Goal: Task Accomplishment & Management: Manage account settings

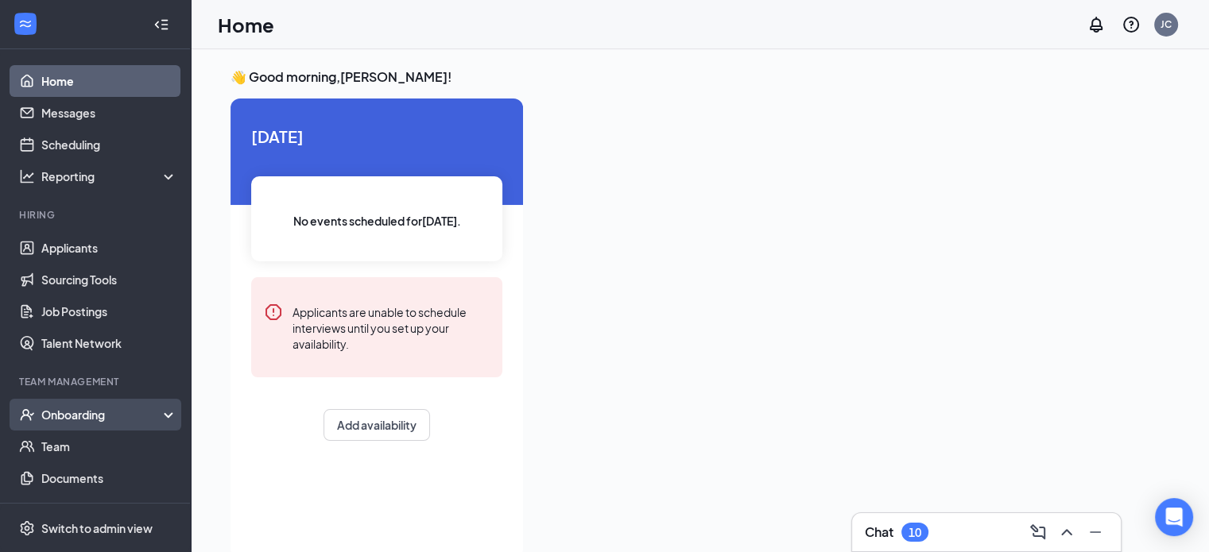
click at [100, 428] on div "Onboarding" at bounding box center [95, 415] width 191 height 32
click at [77, 447] on link "Overview" at bounding box center [109, 447] width 136 height 32
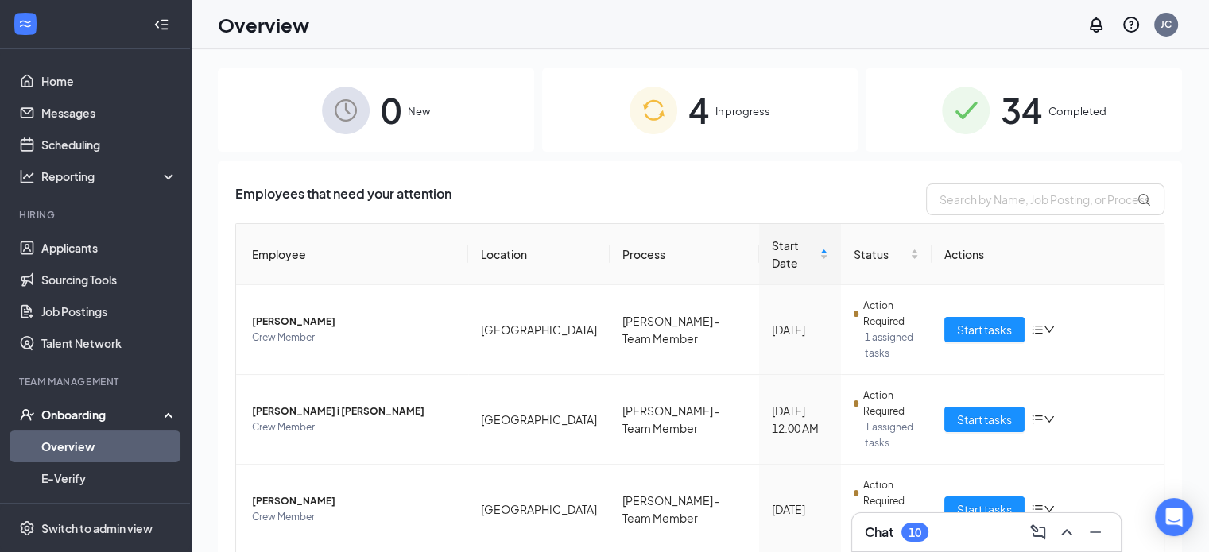
click at [668, 123] on img at bounding box center [653, 111] width 48 height 48
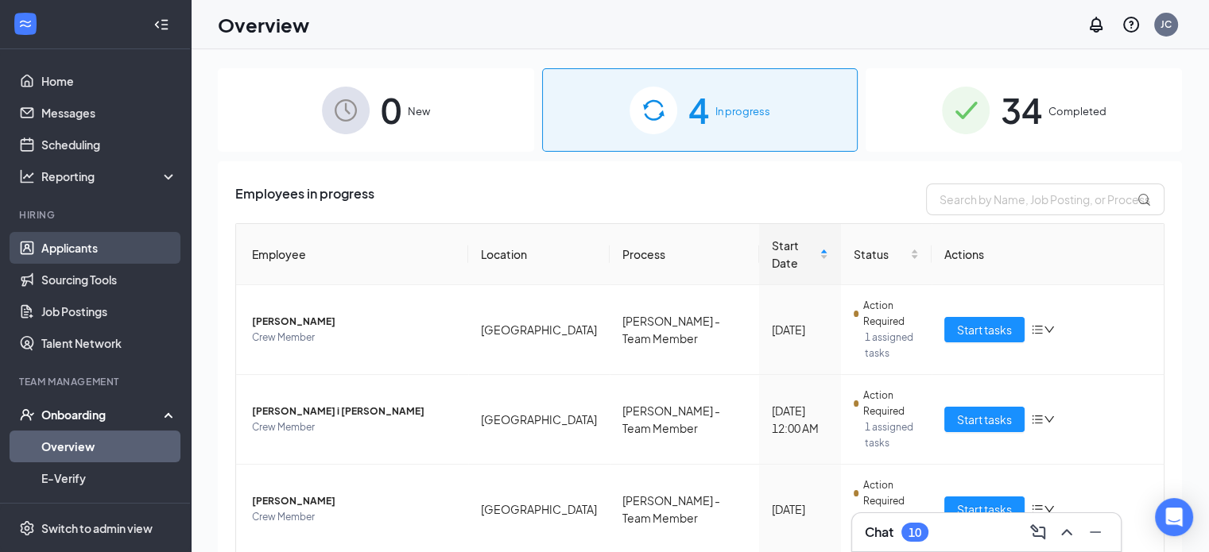
click at [88, 242] on link "Applicants" at bounding box center [109, 248] width 136 height 32
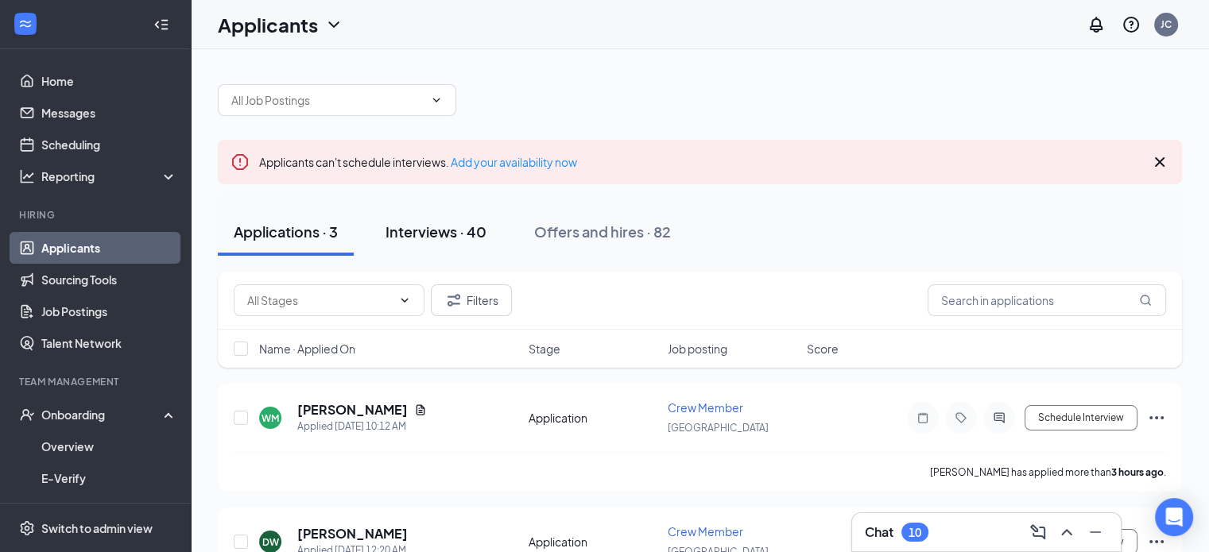
click at [432, 241] on div "Interviews · 40" at bounding box center [435, 232] width 101 height 20
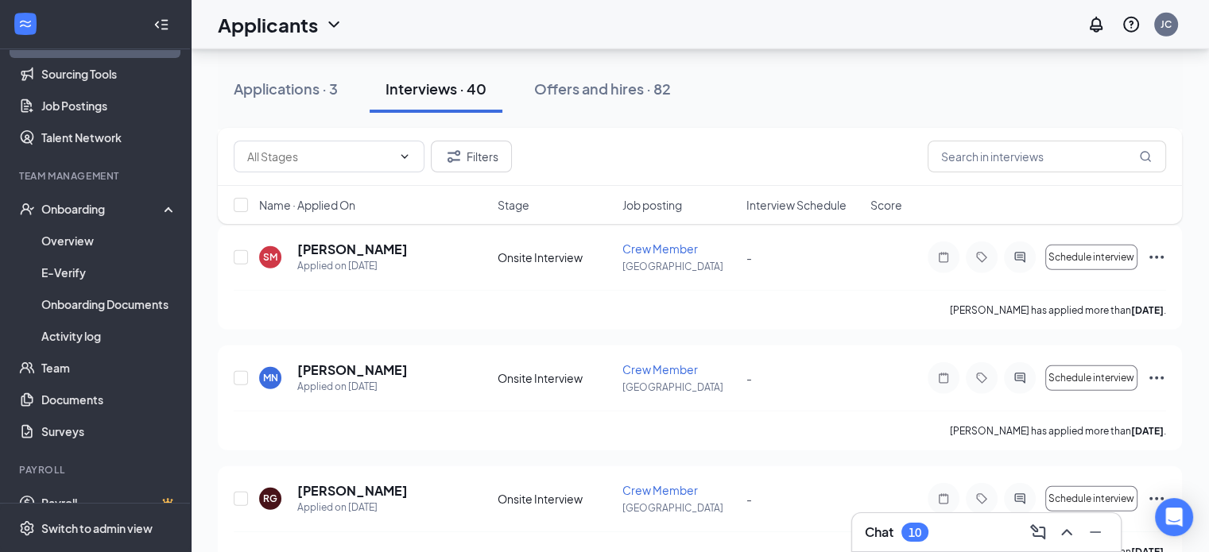
scroll to position [4675, 0]
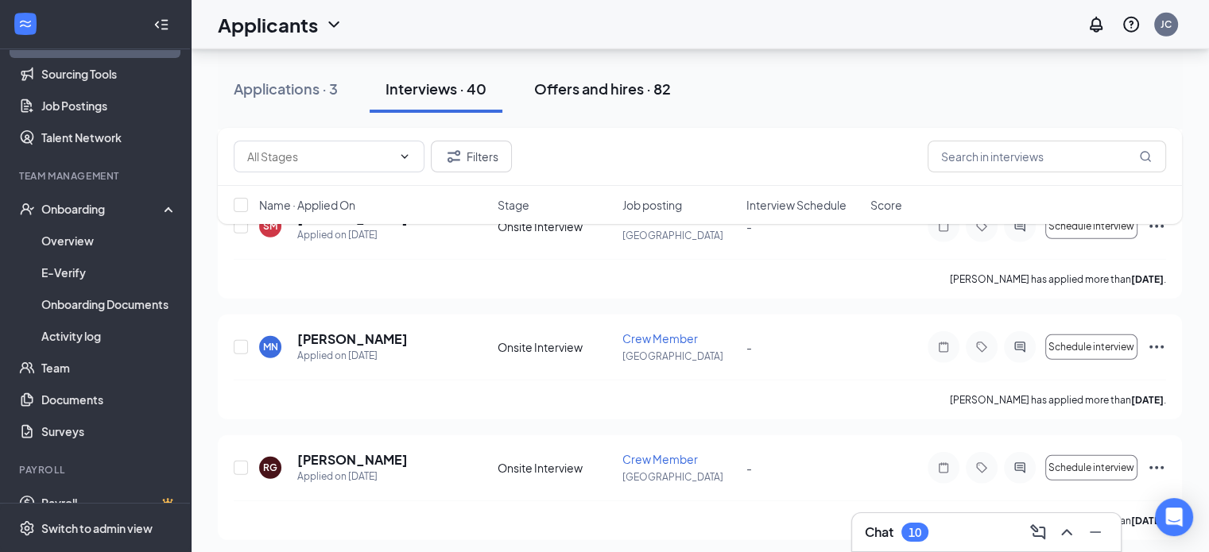
click at [601, 88] on div "Offers and hires · 82" at bounding box center [602, 89] width 137 height 20
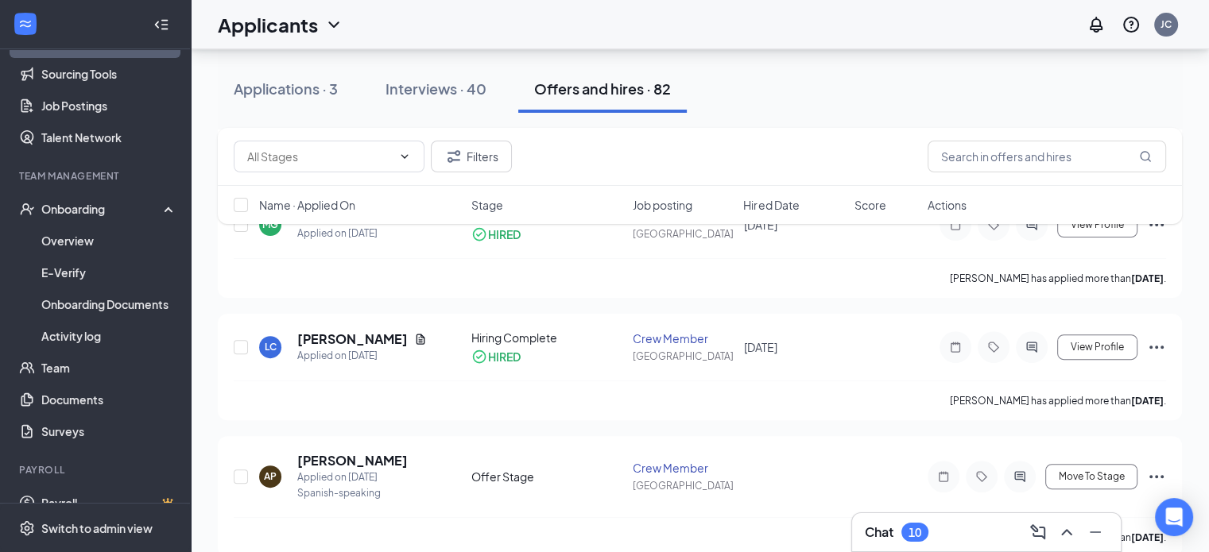
scroll to position [438, 0]
drag, startPoint x: 521, startPoint y: 362, endPoint x: 457, endPoint y: 352, distance: 65.1
click at [457, 352] on div "LC [PERSON_NAME] Applied on [DATE] Hiring Complete HIRED Crew Member Madison [D…" at bounding box center [700, 354] width 932 height 51
click at [447, 355] on div "LC [PERSON_NAME] Applied on [DATE]" at bounding box center [360, 346] width 203 height 33
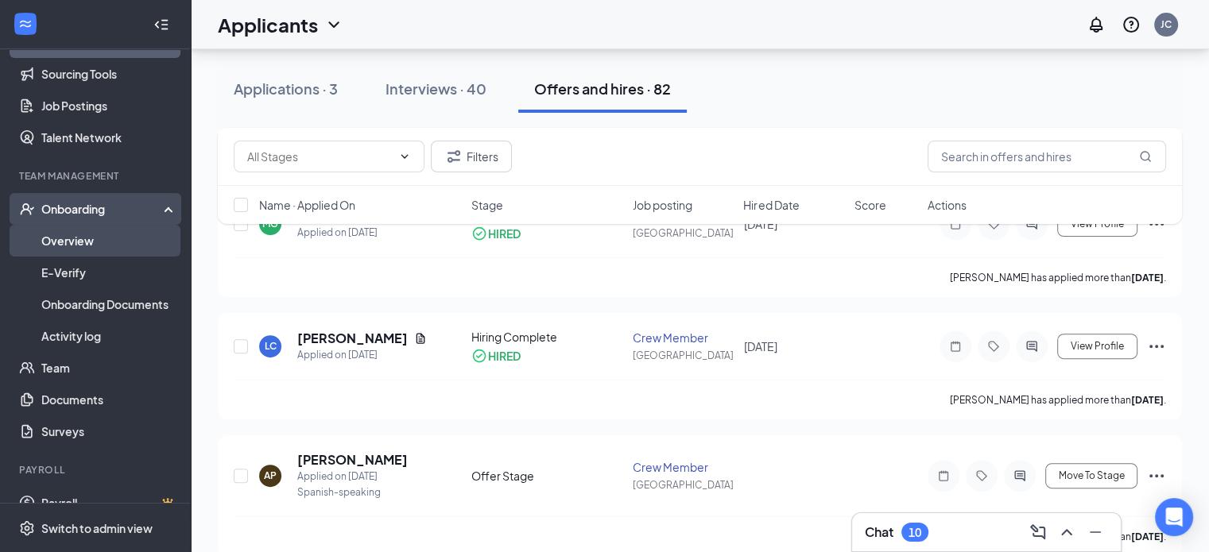
click at [109, 244] on link "Overview" at bounding box center [109, 241] width 136 height 32
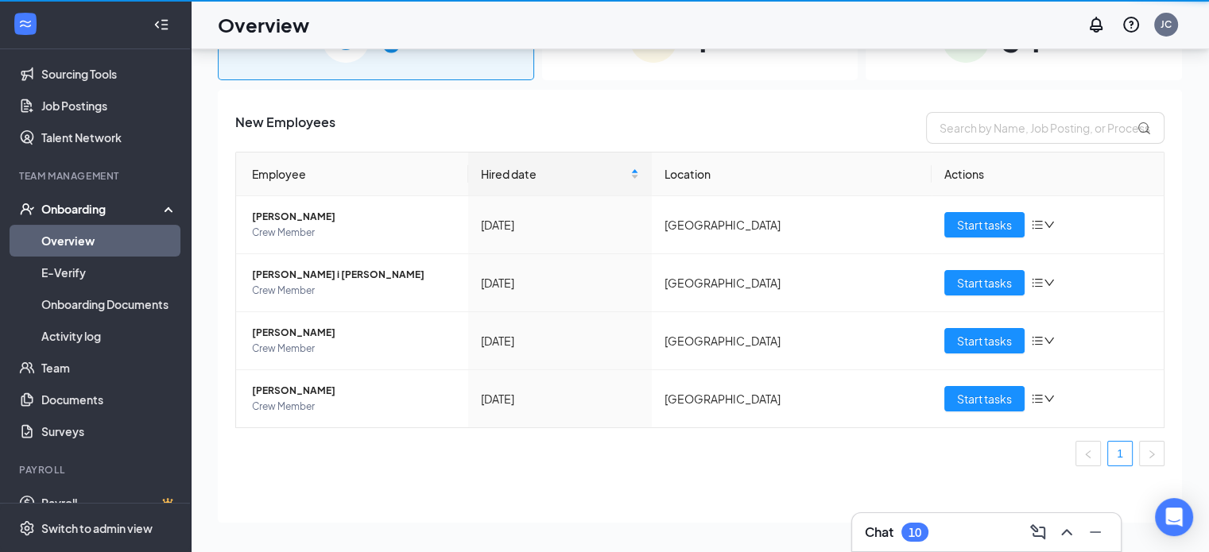
scroll to position [72, 0]
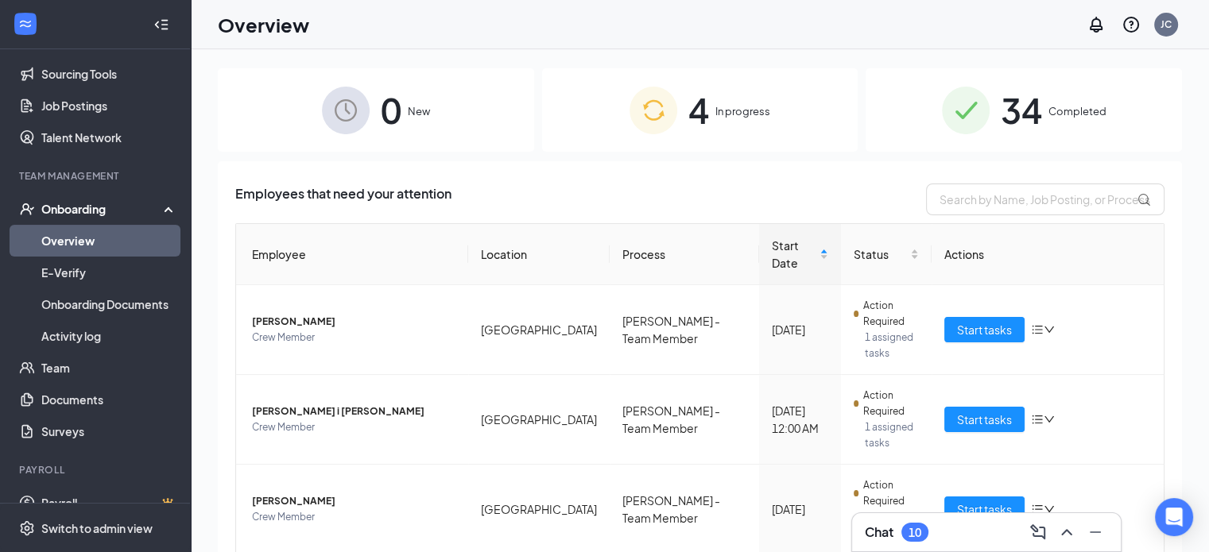
click at [1092, 88] on div "34 Completed" at bounding box center [1023, 109] width 316 height 83
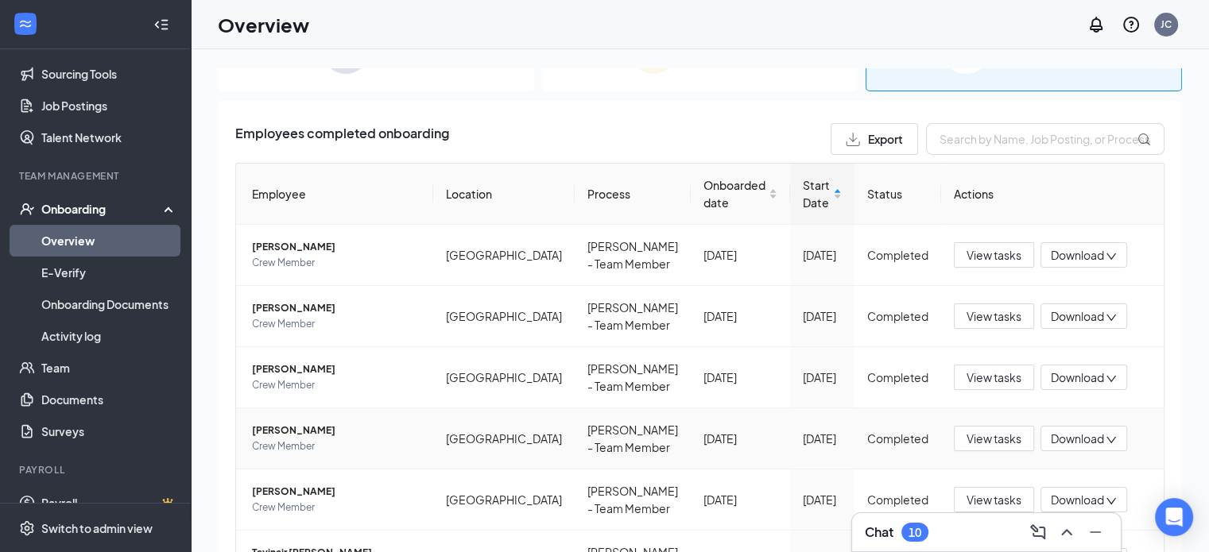
scroll to position [34, 0]
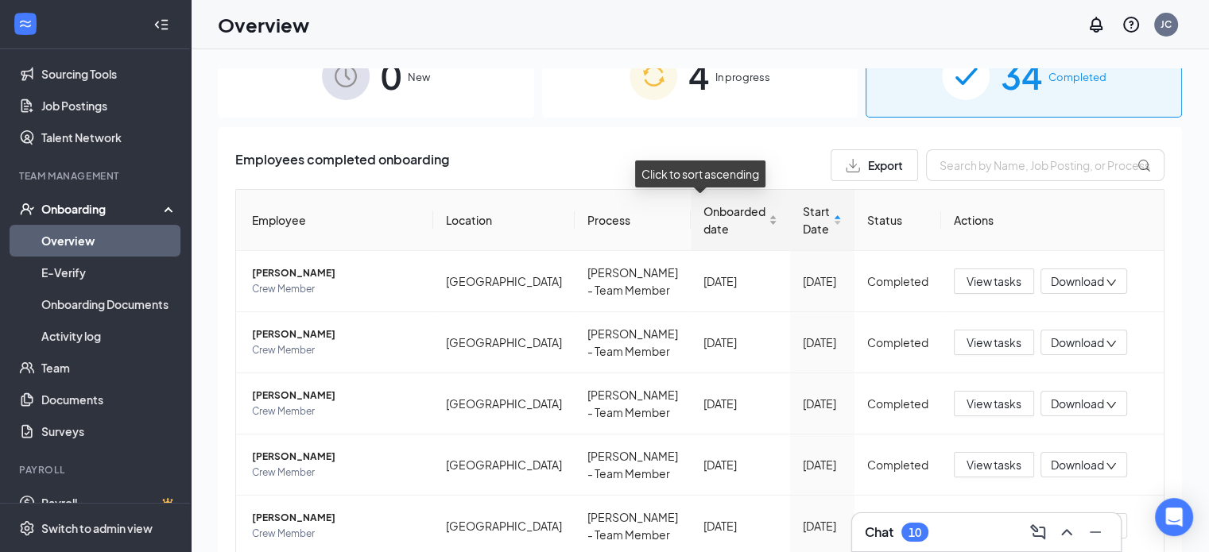
click at [713, 203] on span "Onboarded date" at bounding box center [734, 220] width 62 height 35
click at [707, 203] on div "Onboarded date" at bounding box center [740, 220] width 74 height 35
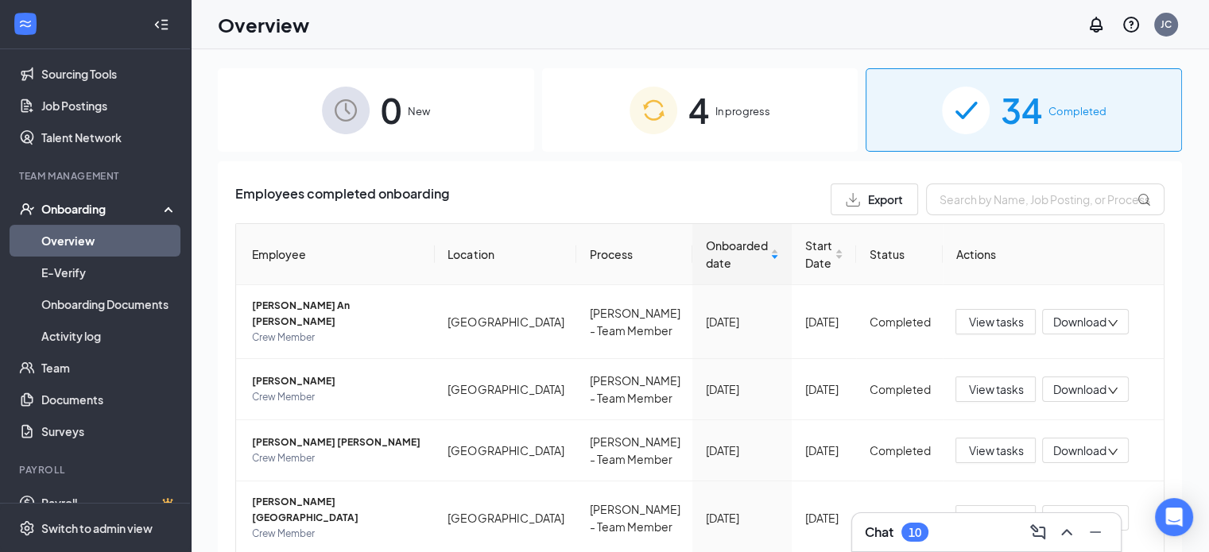
click at [362, 120] on img at bounding box center [346, 111] width 48 height 48
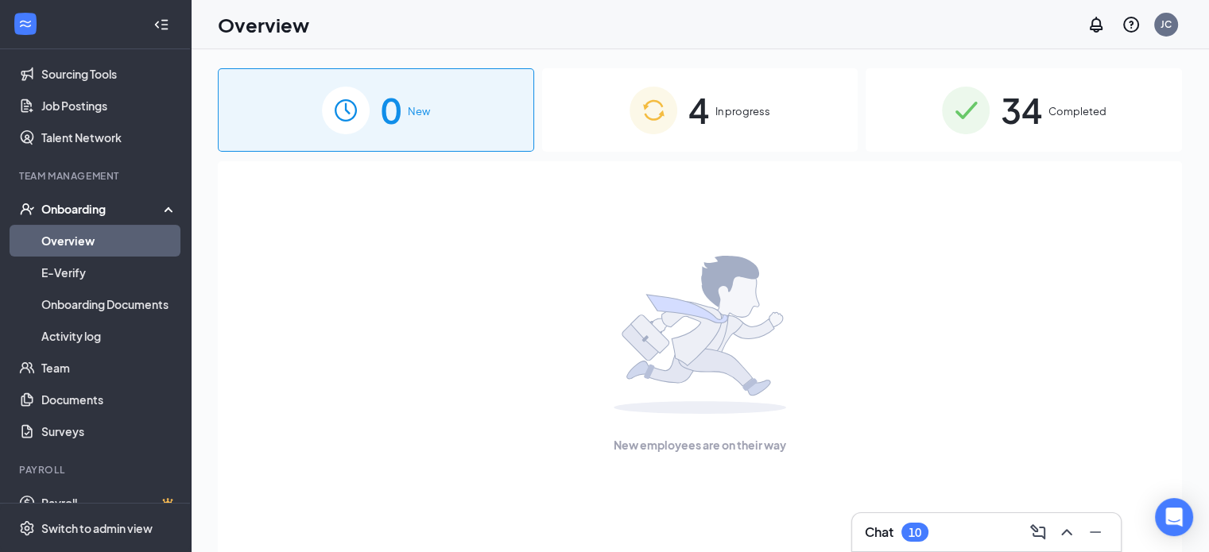
click at [648, 78] on div "4 In progress" at bounding box center [700, 109] width 316 height 83
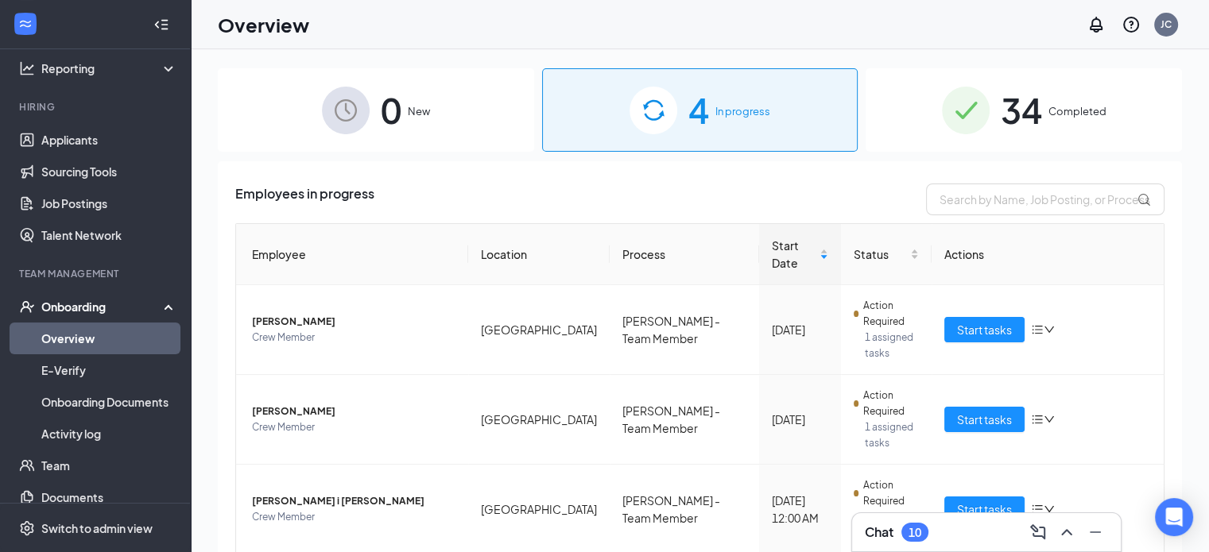
scroll to position [107, 0]
click at [89, 130] on link "Applicants" at bounding box center [109, 141] width 136 height 32
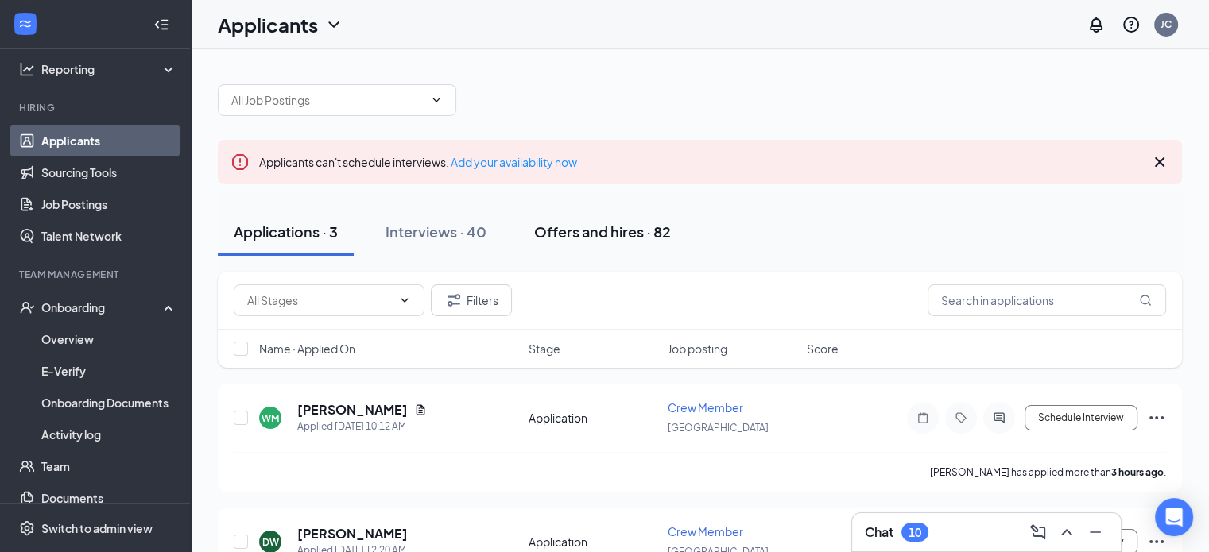
click at [629, 225] on div "Offers and hires · 82" at bounding box center [602, 232] width 137 height 20
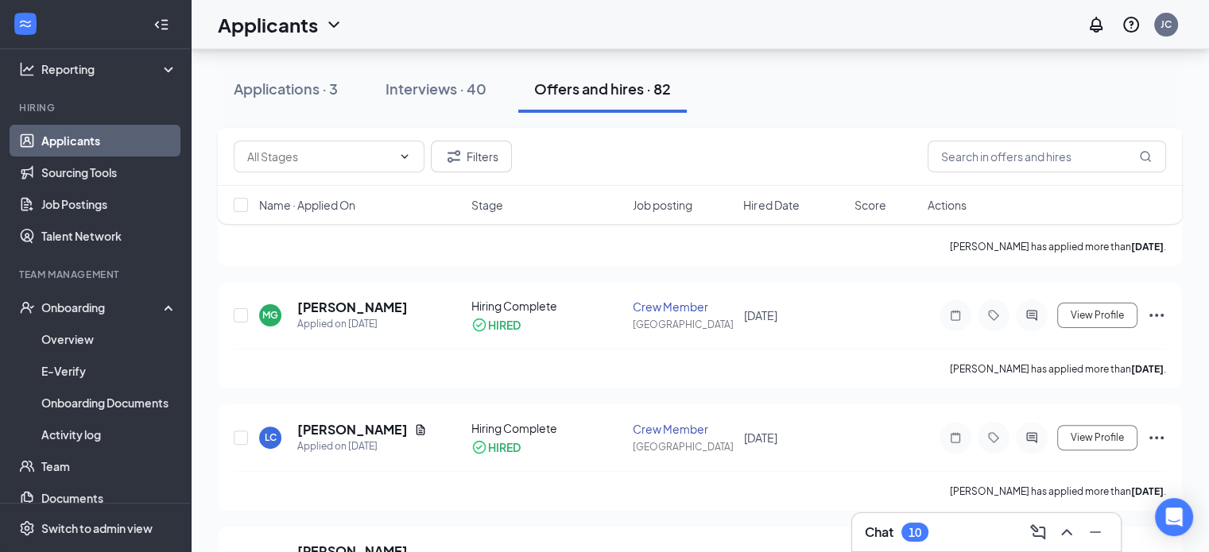
scroll to position [351, 0]
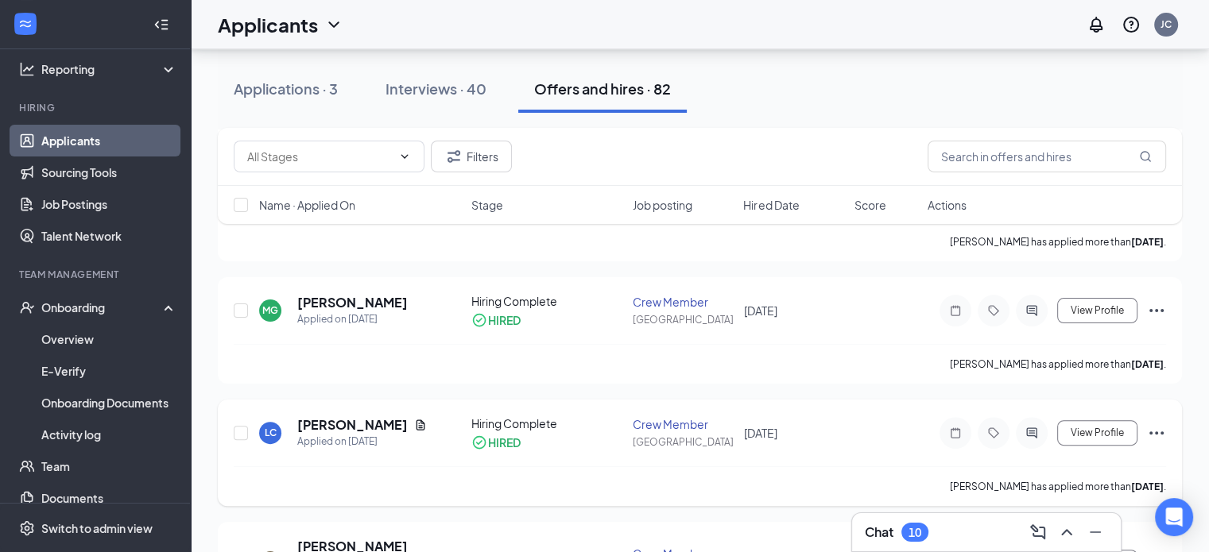
click at [1160, 439] on icon "Ellipses" at bounding box center [1156, 433] width 19 height 19
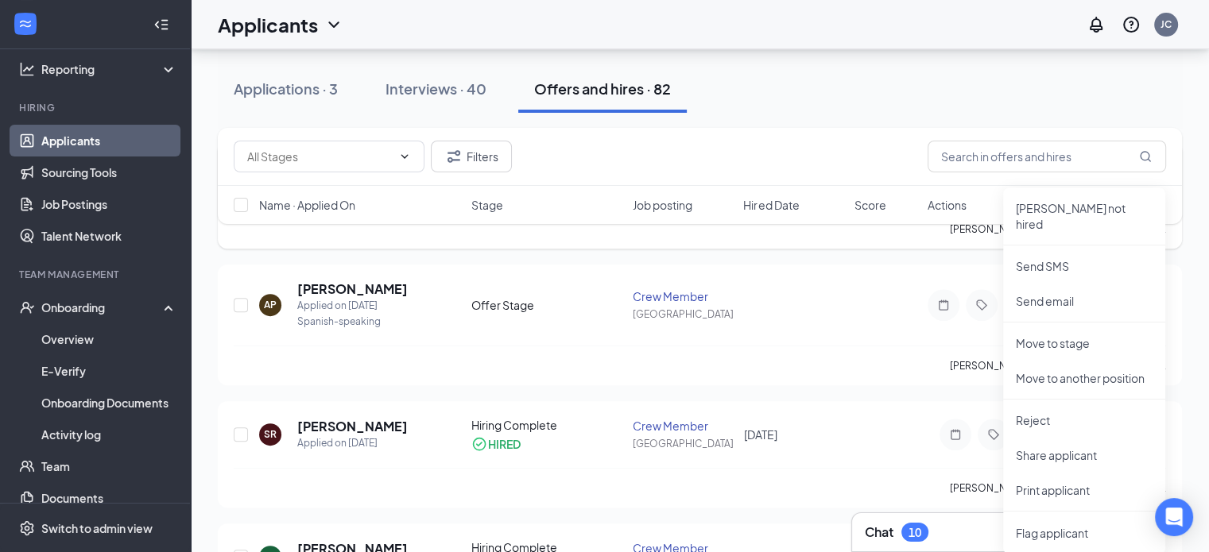
scroll to position [610, 0]
click at [1101, 206] on p "[PERSON_NAME] not hired" at bounding box center [1084, 215] width 137 height 32
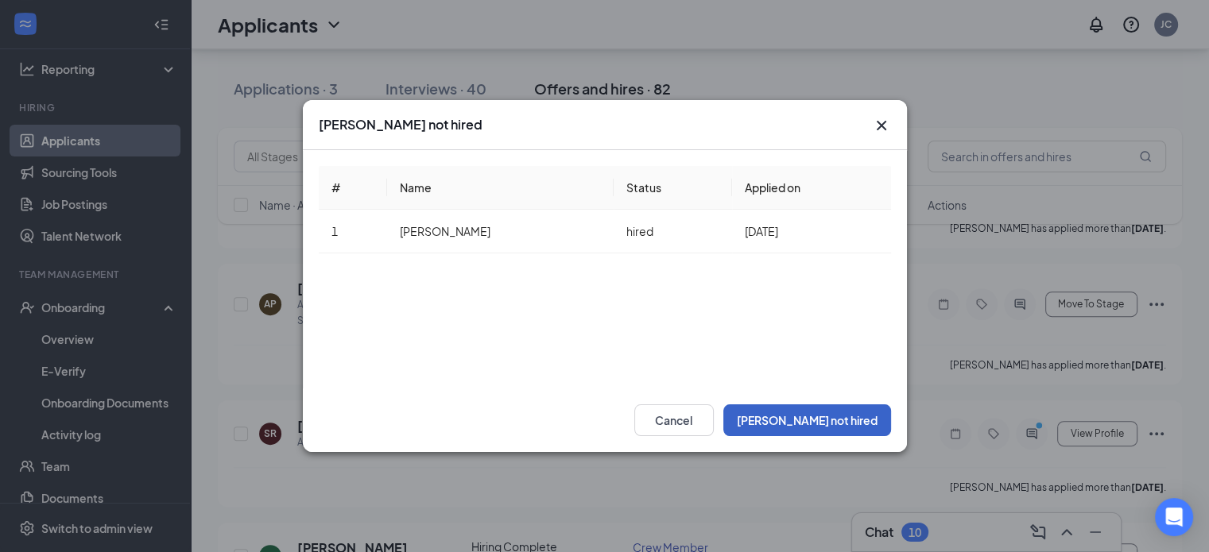
click at [846, 428] on button "[PERSON_NAME] not hired" at bounding box center [807, 421] width 168 height 32
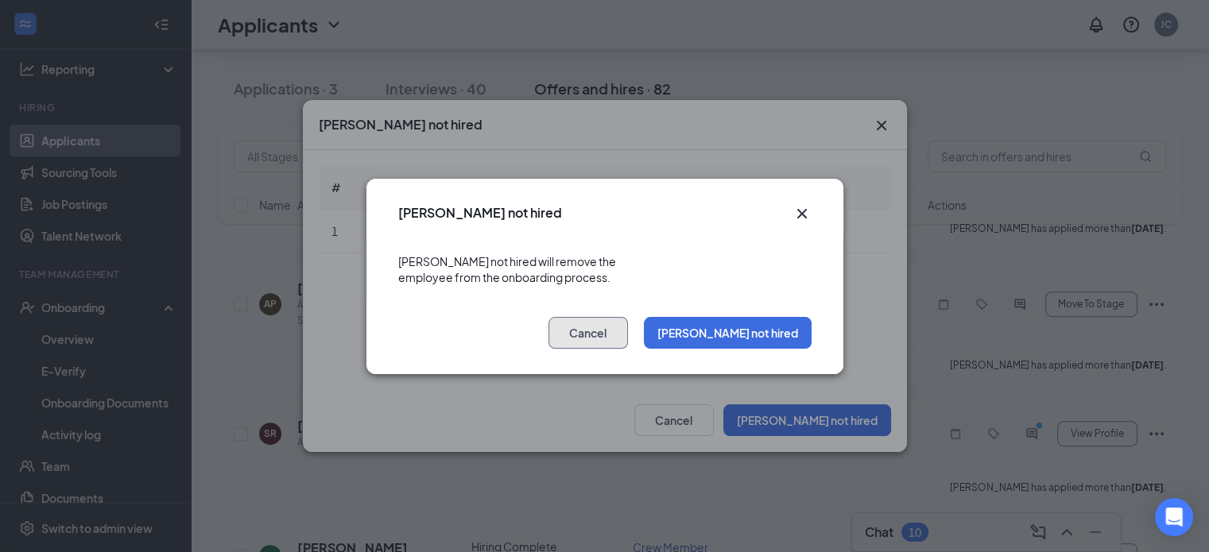
click at [628, 327] on button "Cancel" at bounding box center [587, 333] width 79 height 32
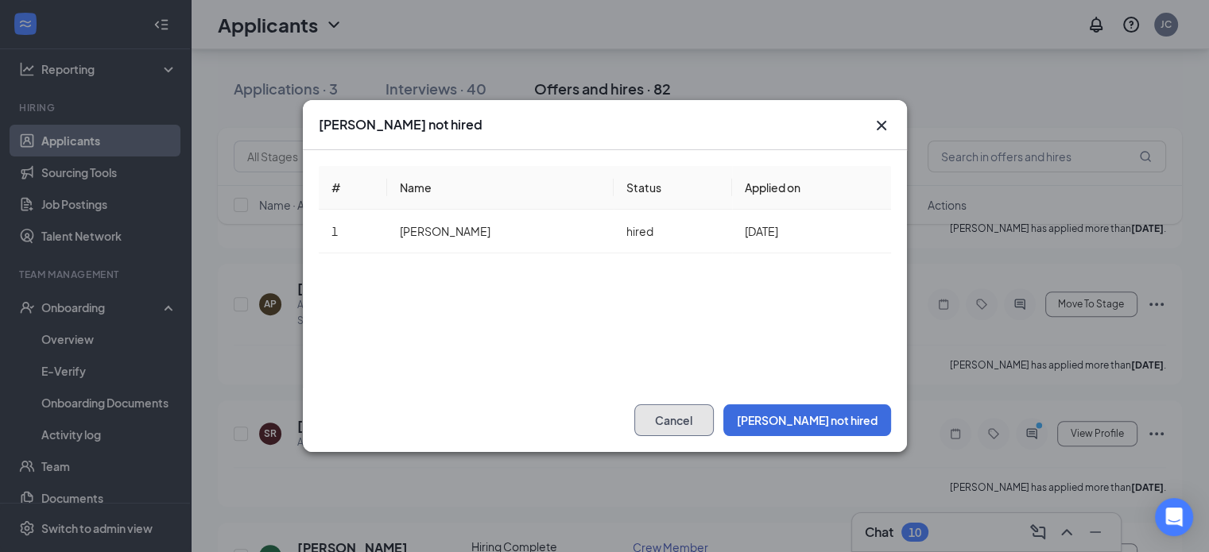
click at [714, 429] on button "Cancel" at bounding box center [673, 421] width 79 height 32
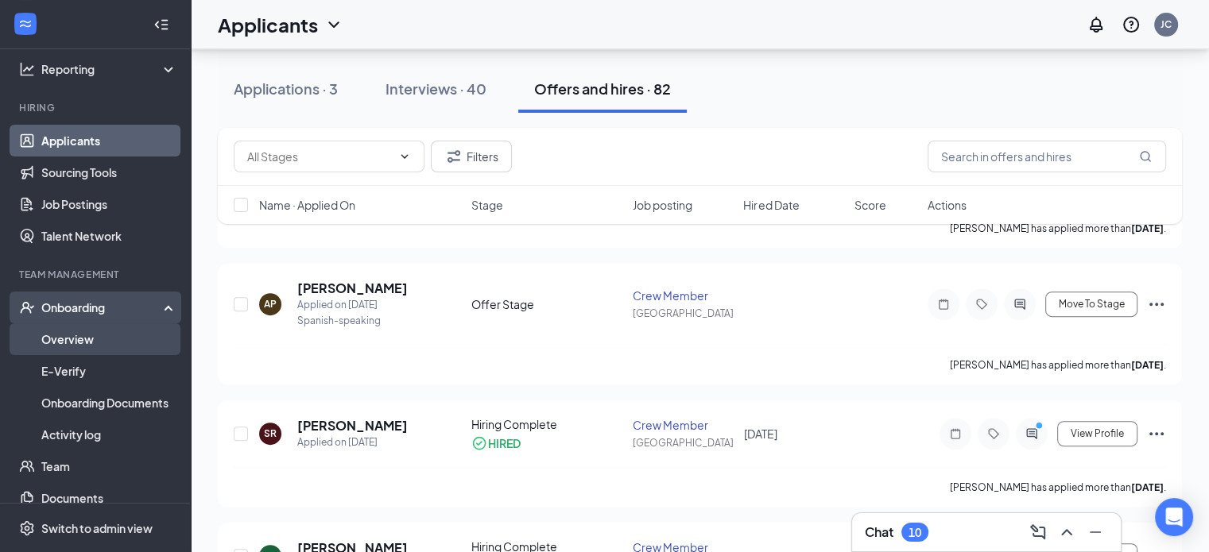
click at [95, 344] on link "Overview" at bounding box center [109, 339] width 136 height 32
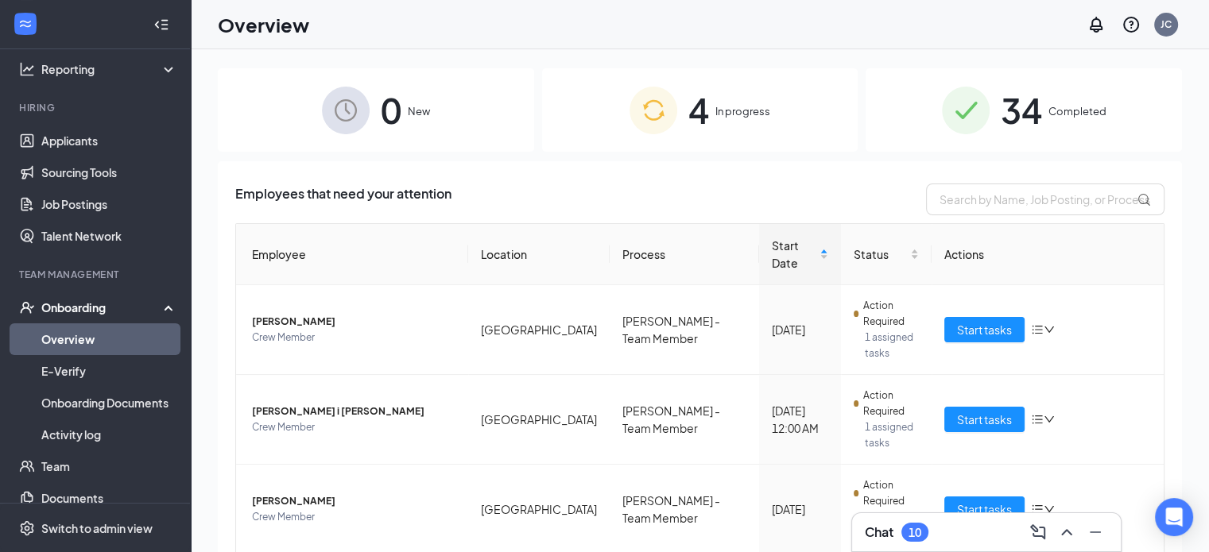
click at [649, 128] on img at bounding box center [653, 111] width 48 height 48
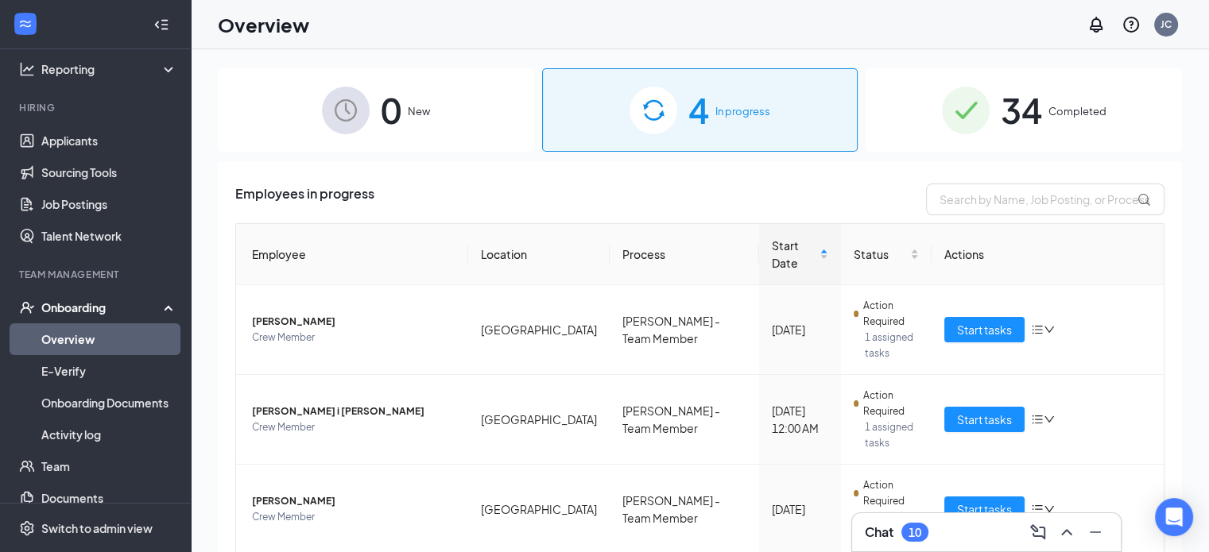
click at [730, 110] on span "In progress" at bounding box center [742, 111] width 55 height 16
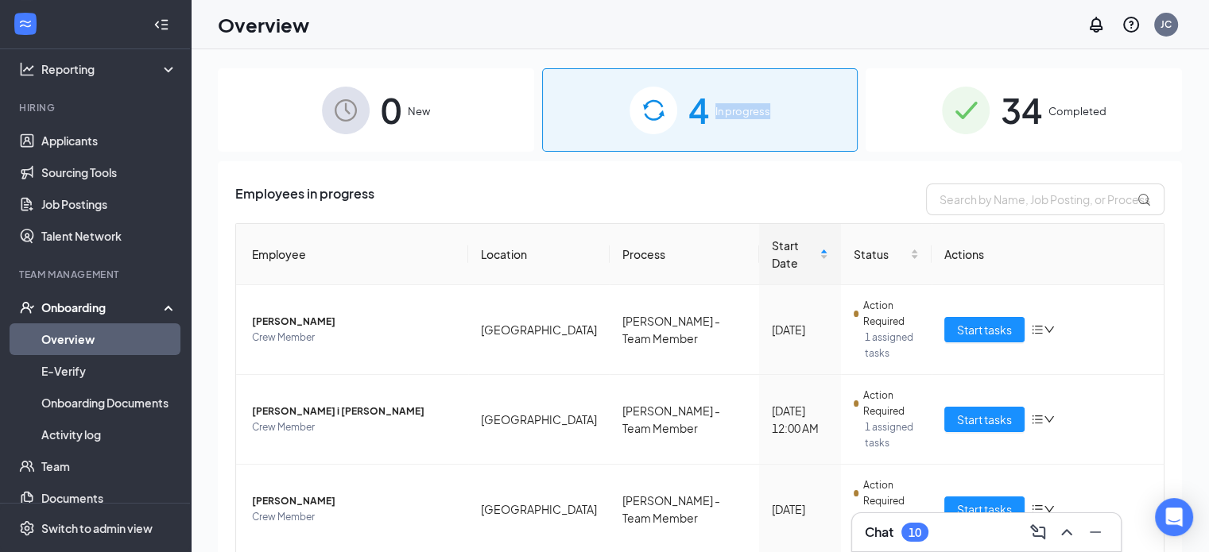
click at [730, 110] on span "In progress" at bounding box center [742, 111] width 55 height 16
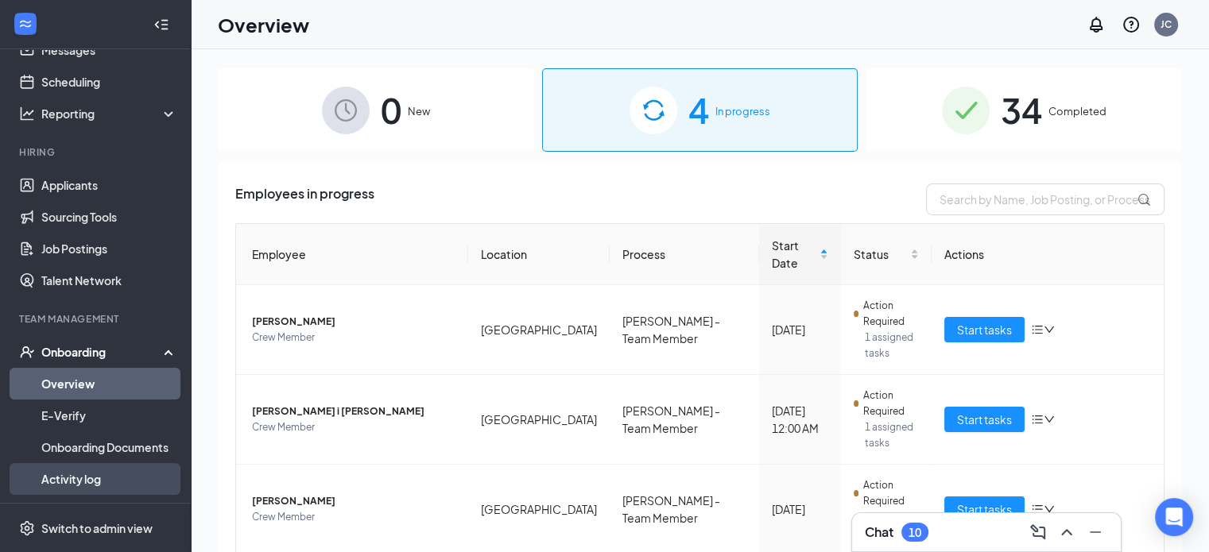
scroll to position [64, 0]
click at [106, 484] on link "Activity log" at bounding box center [109, 479] width 136 height 32
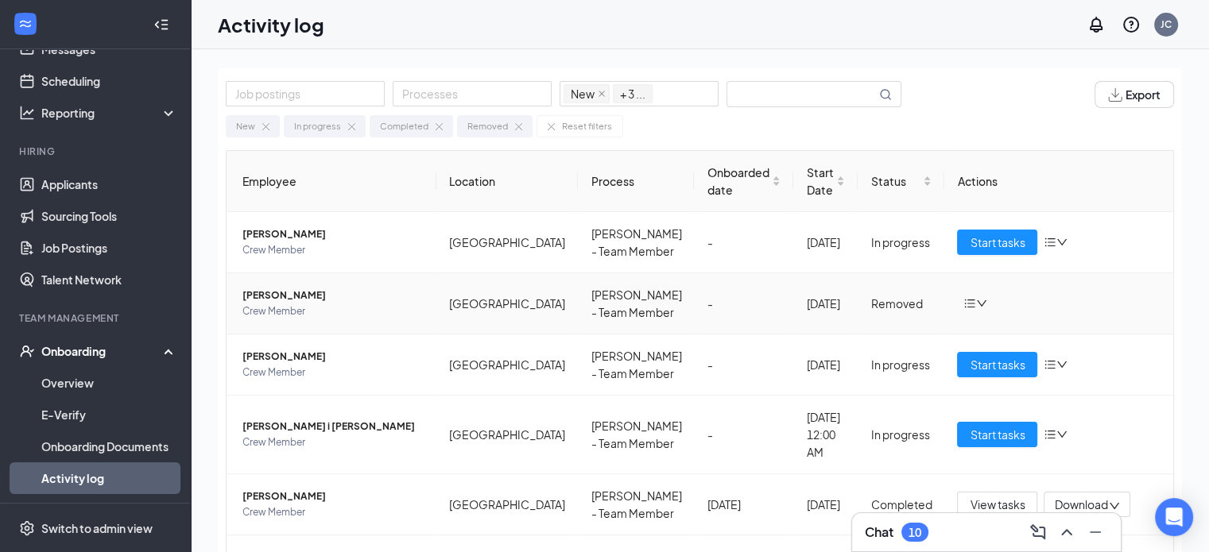
click at [977, 300] on icon "down" at bounding box center [982, 303] width 10 height 6
click at [1003, 352] on li "Return to onboarding" at bounding box center [1041, 336] width 191 height 35
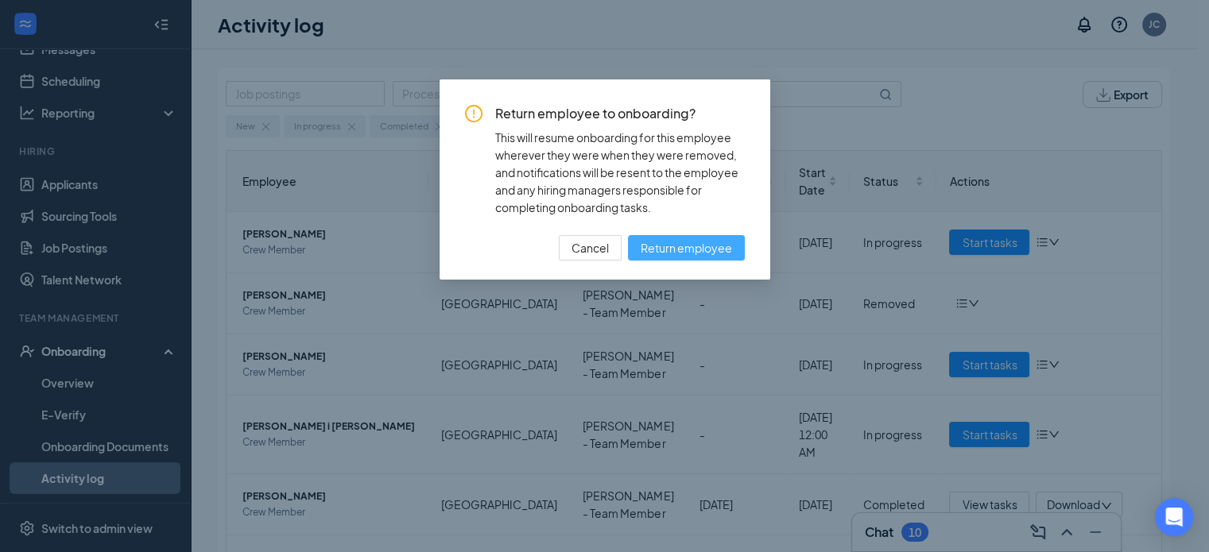
click at [656, 249] on span "Return employee" at bounding box center [686, 247] width 91 height 17
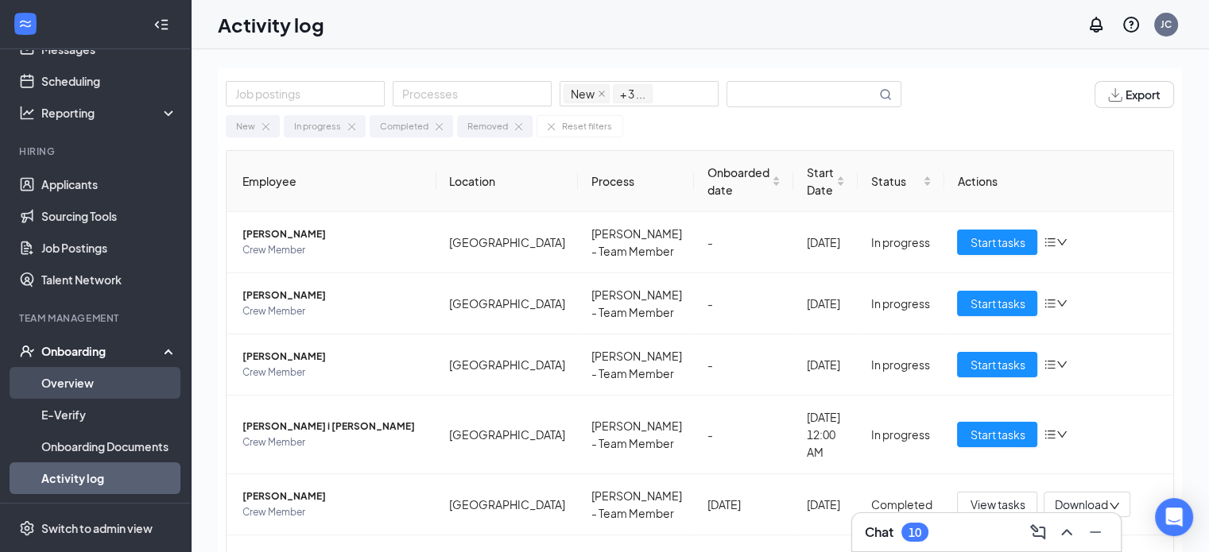
click at [108, 376] on link "Overview" at bounding box center [109, 383] width 136 height 32
click at [75, 382] on link "Overview" at bounding box center [109, 383] width 136 height 32
click at [80, 358] on div "Onboarding" at bounding box center [102, 351] width 122 height 16
click at [81, 371] on link "Overview" at bounding box center [109, 383] width 136 height 32
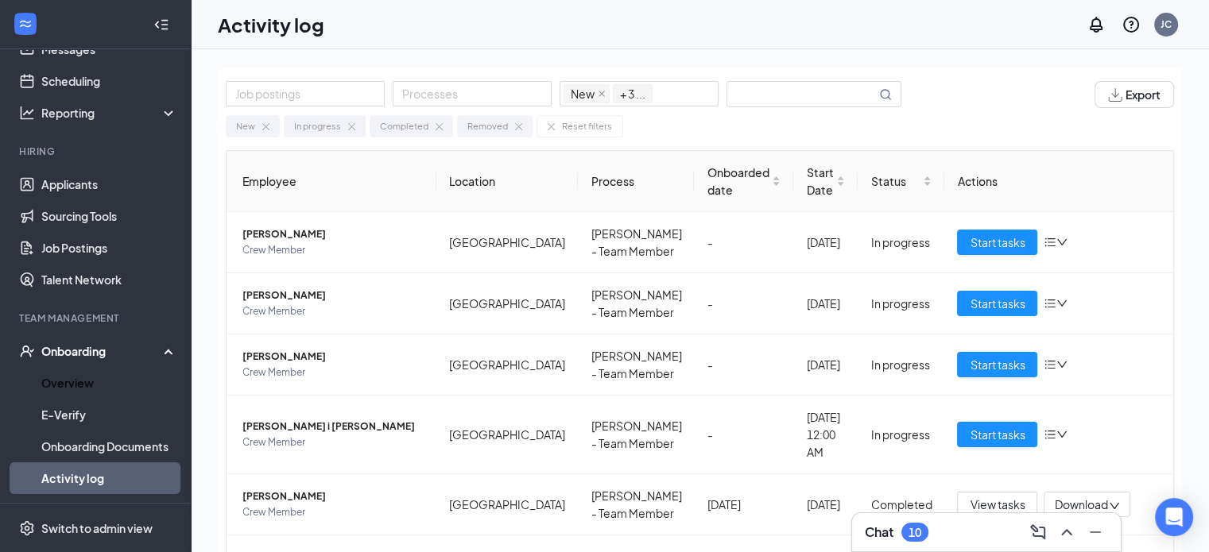
click at [81, 371] on link "Overview" at bounding box center [109, 383] width 136 height 32
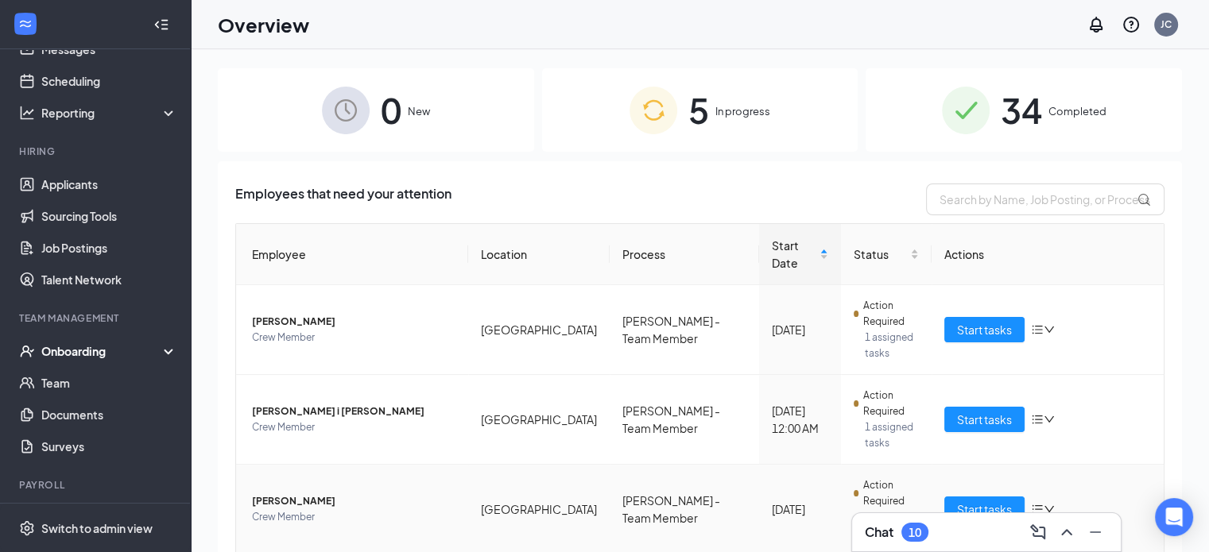
click at [1043, 503] on div at bounding box center [1043, 509] width 24 height 13
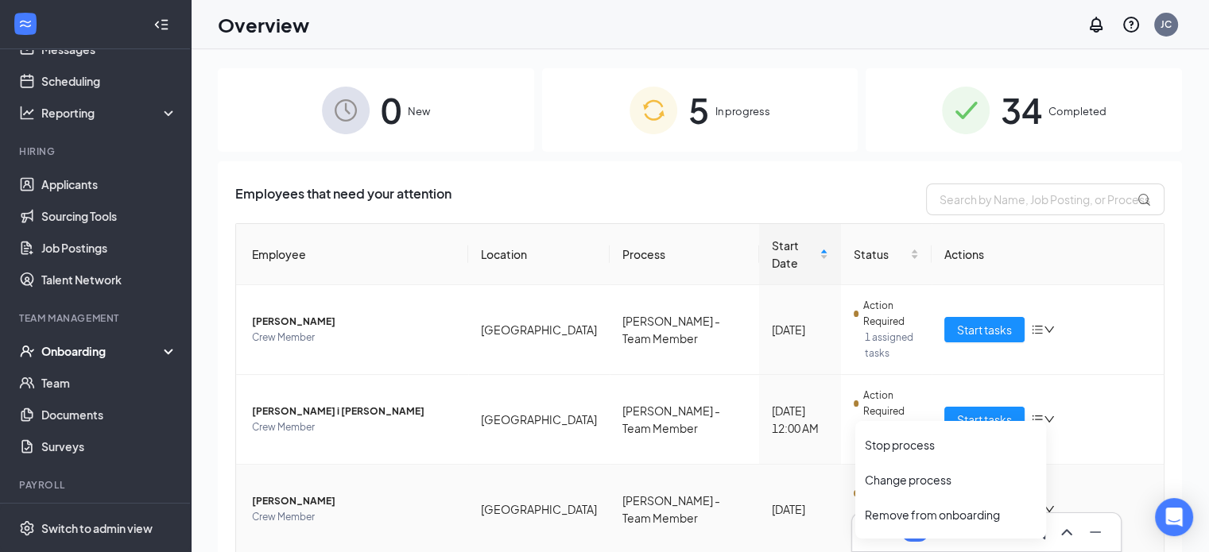
click at [434, 494] on span "[PERSON_NAME]" at bounding box center [353, 502] width 203 height 16
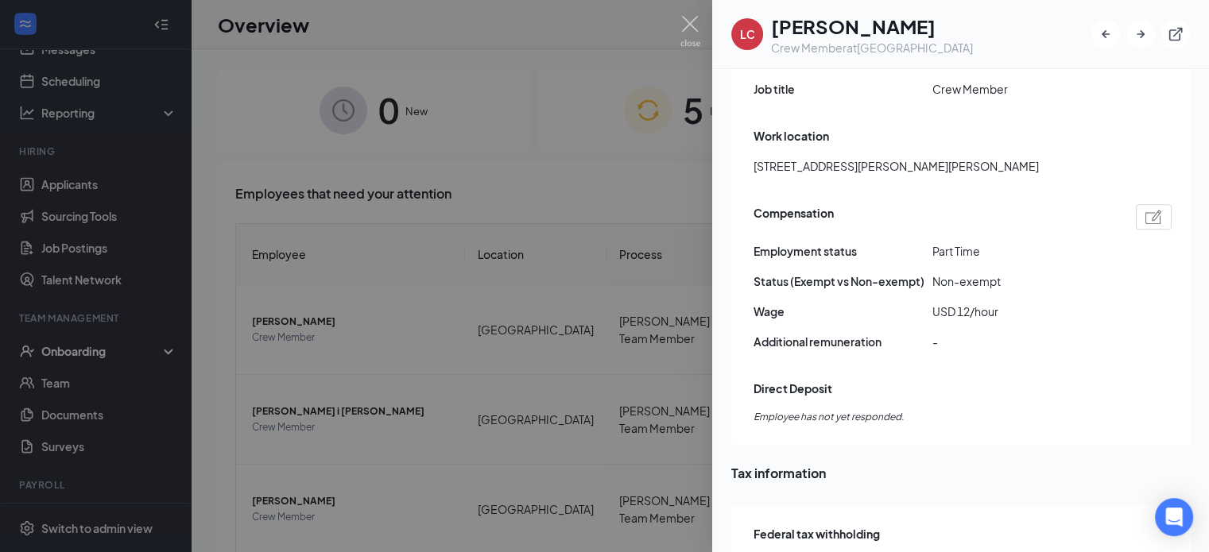
scroll to position [989, 0]
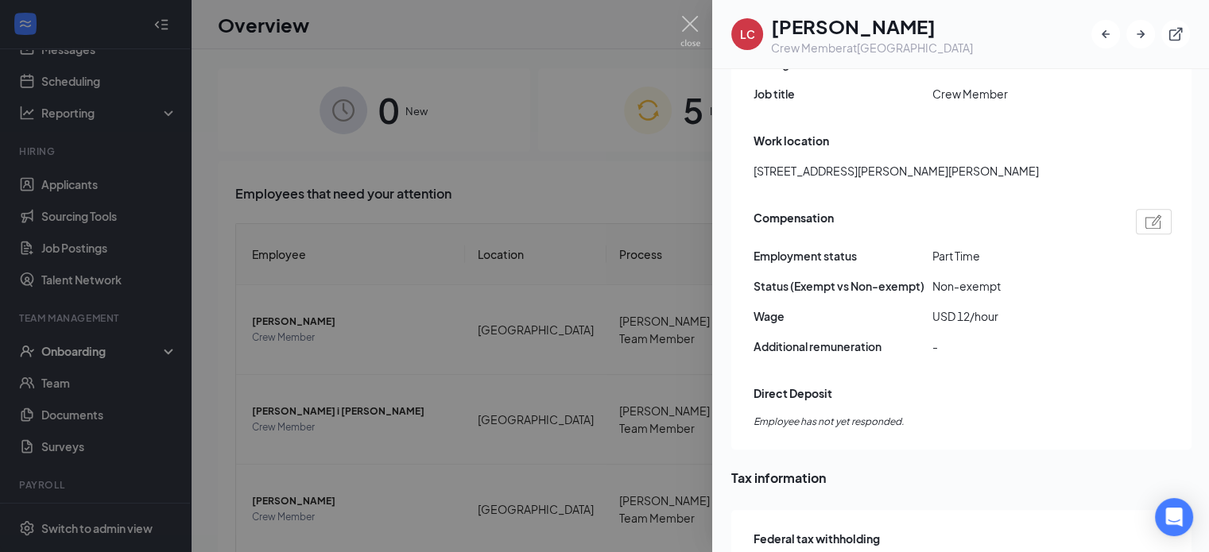
click at [1151, 215] on img at bounding box center [1153, 222] width 17 height 14
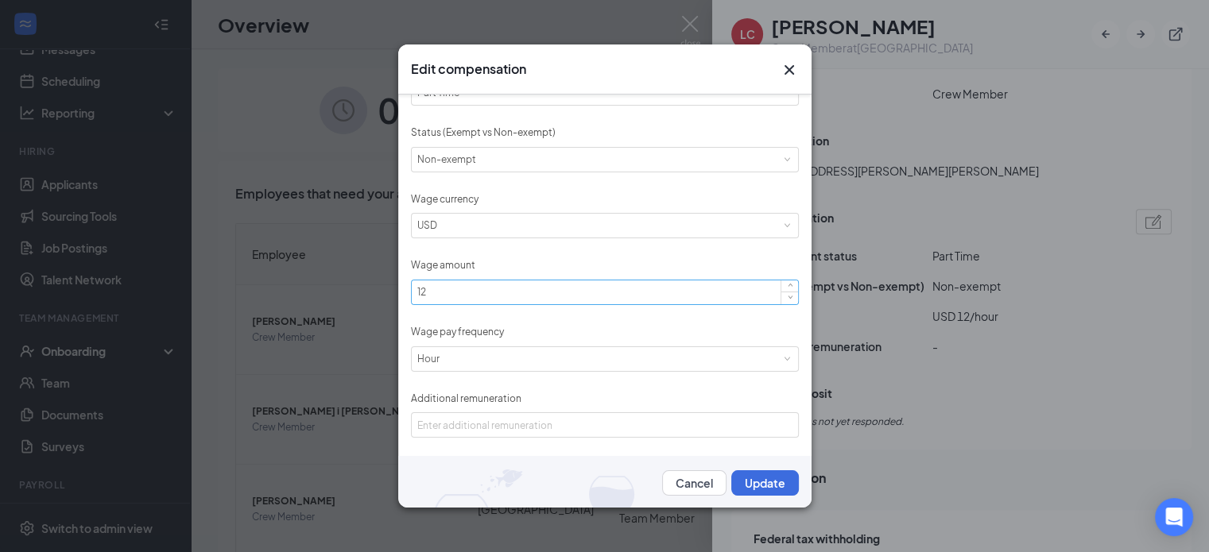
scroll to position [0, 0]
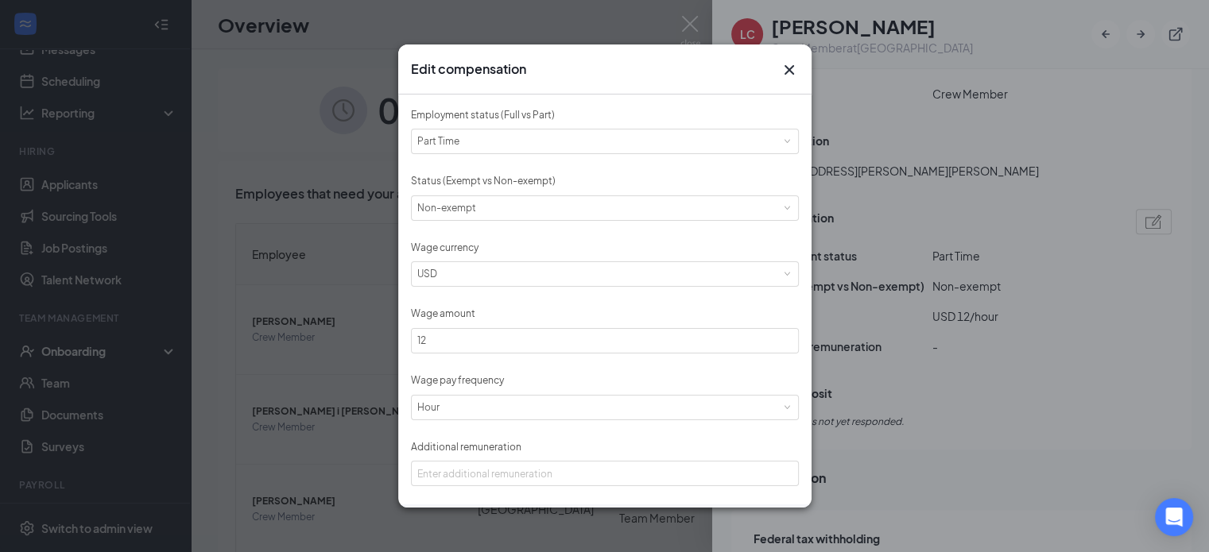
click at [790, 72] on icon "Cross" at bounding box center [789, 70] width 10 height 10
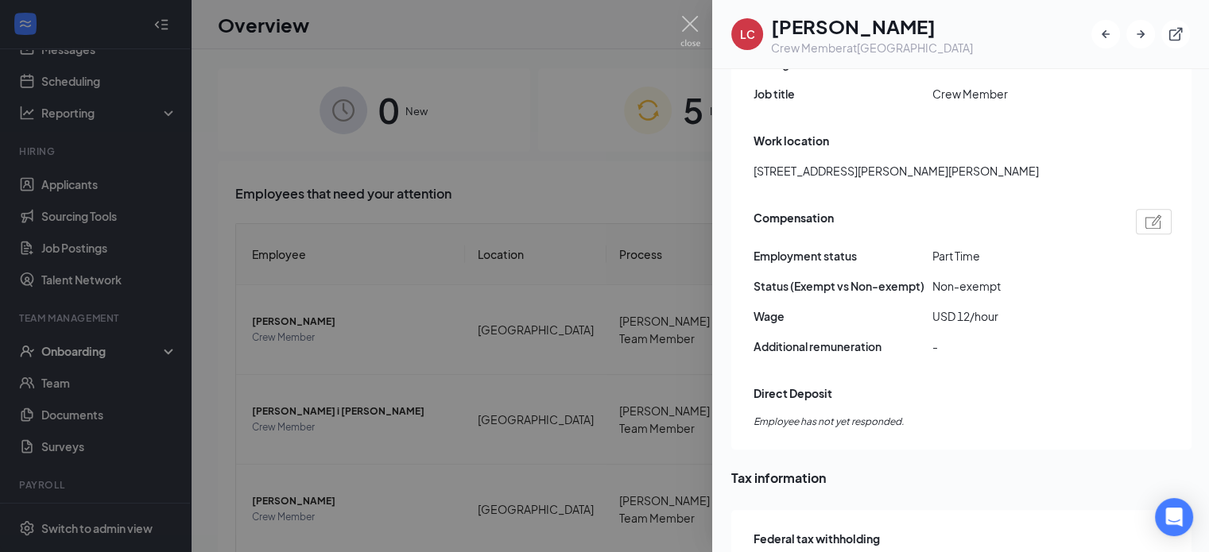
click at [674, 43] on div at bounding box center [604, 276] width 1209 height 552
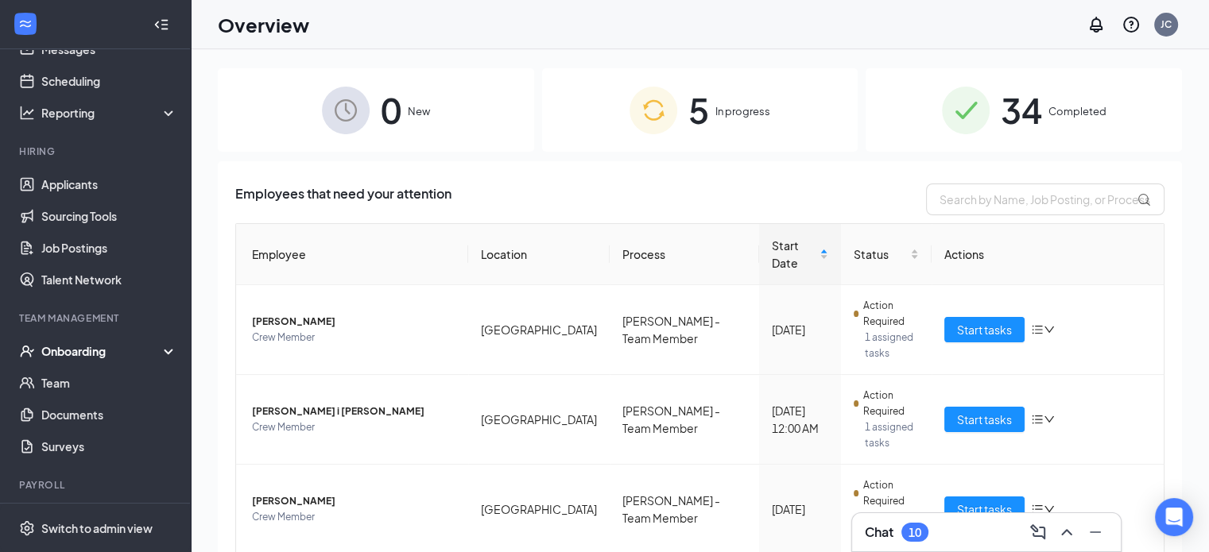
click at [95, 356] on div "Onboarding" at bounding box center [102, 351] width 122 height 16
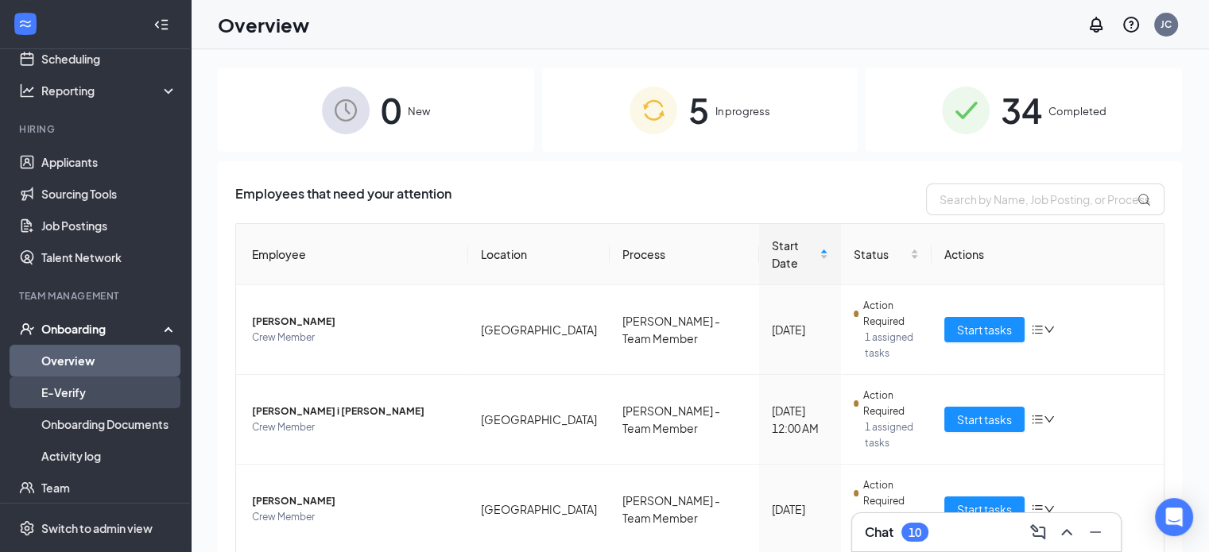
scroll to position [87, 0]
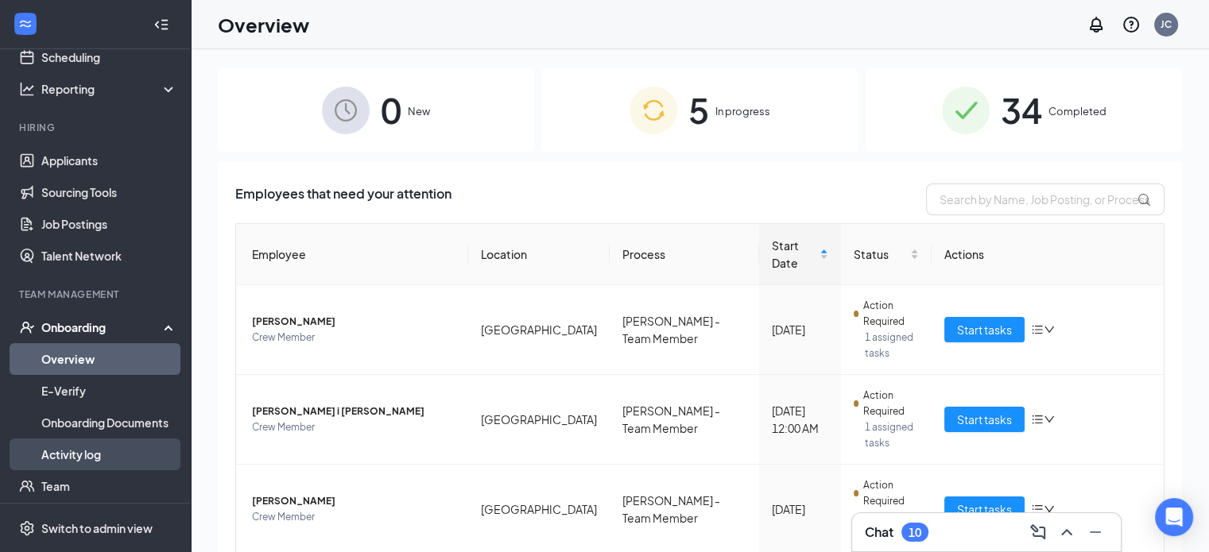
click at [77, 447] on link "Activity log" at bounding box center [109, 455] width 136 height 32
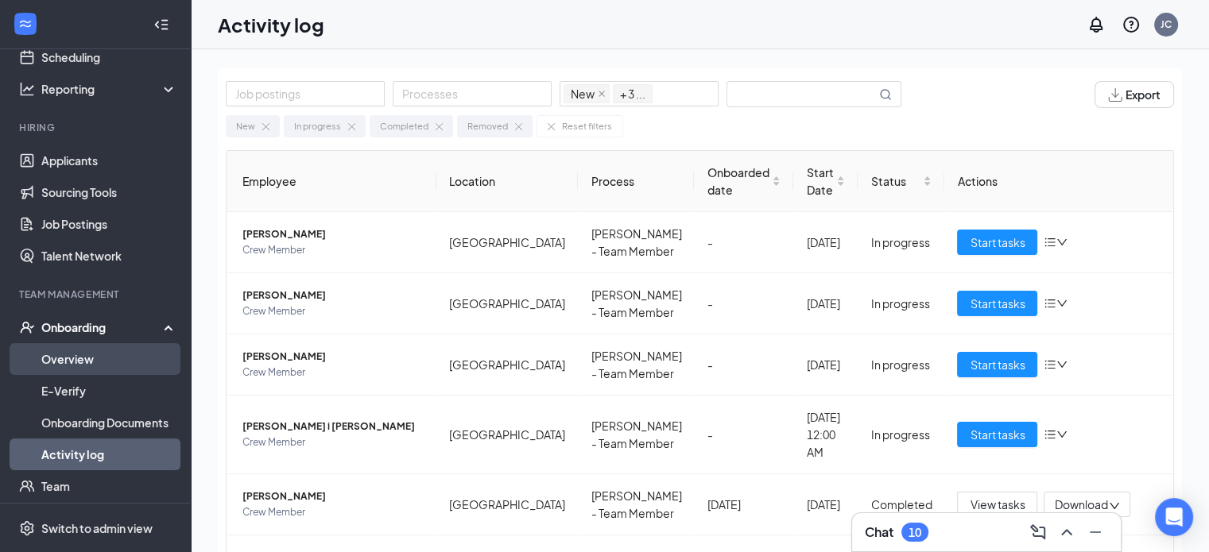
click at [84, 359] on link "Overview" at bounding box center [109, 359] width 136 height 32
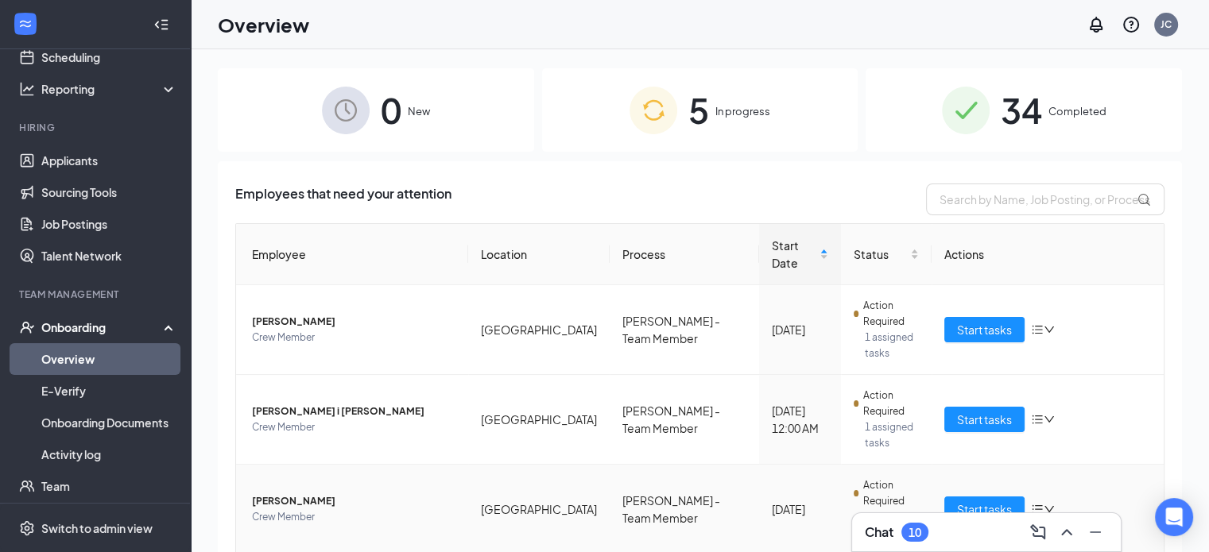
click at [1033, 505] on icon "bars" at bounding box center [1037, 509] width 10 height 9
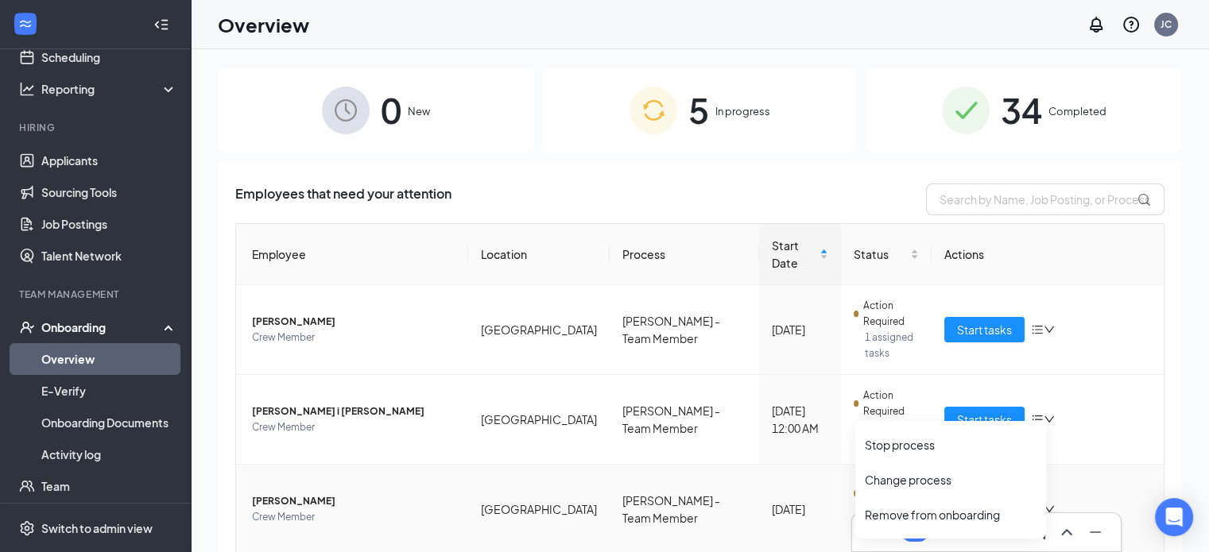
click at [331, 465] on td "[PERSON_NAME] Crew Member" at bounding box center [352, 510] width 232 height 90
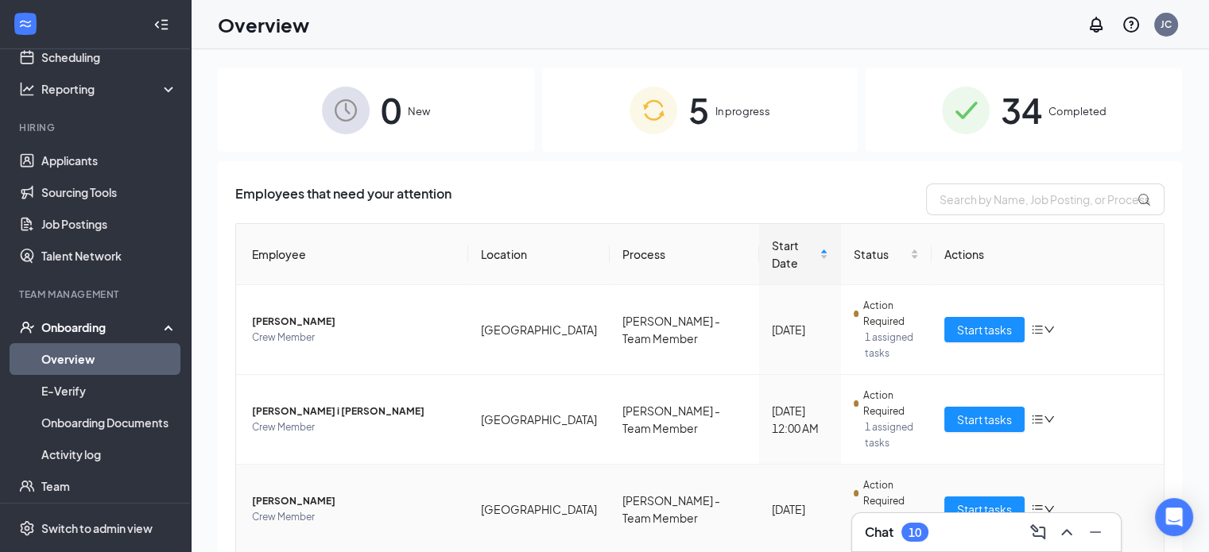
click at [280, 494] on span "[PERSON_NAME]" at bounding box center [353, 502] width 203 height 16
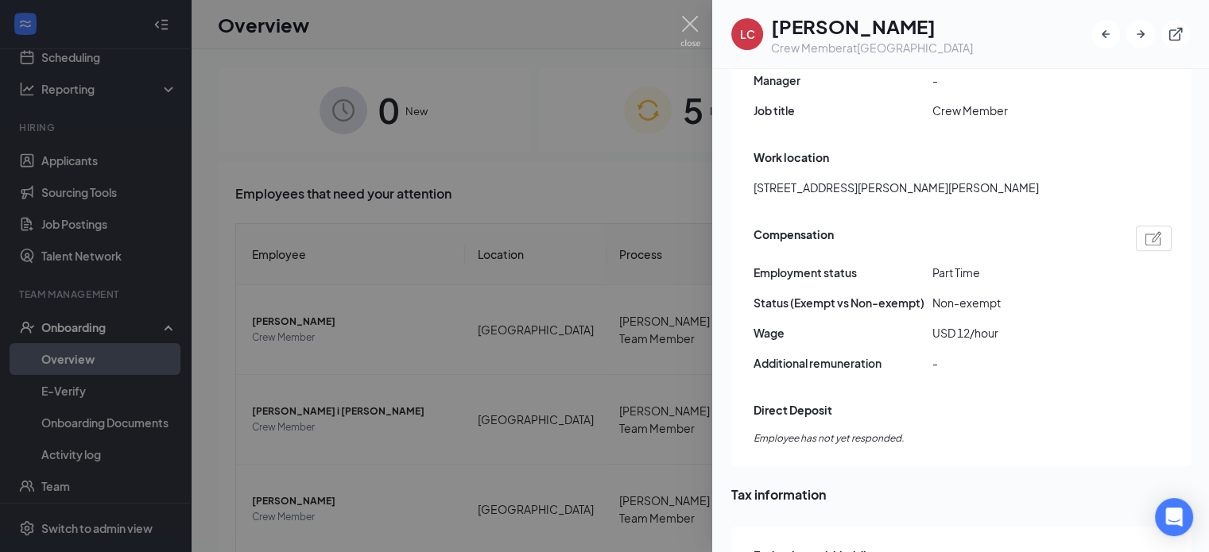
scroll to position [978, 0]
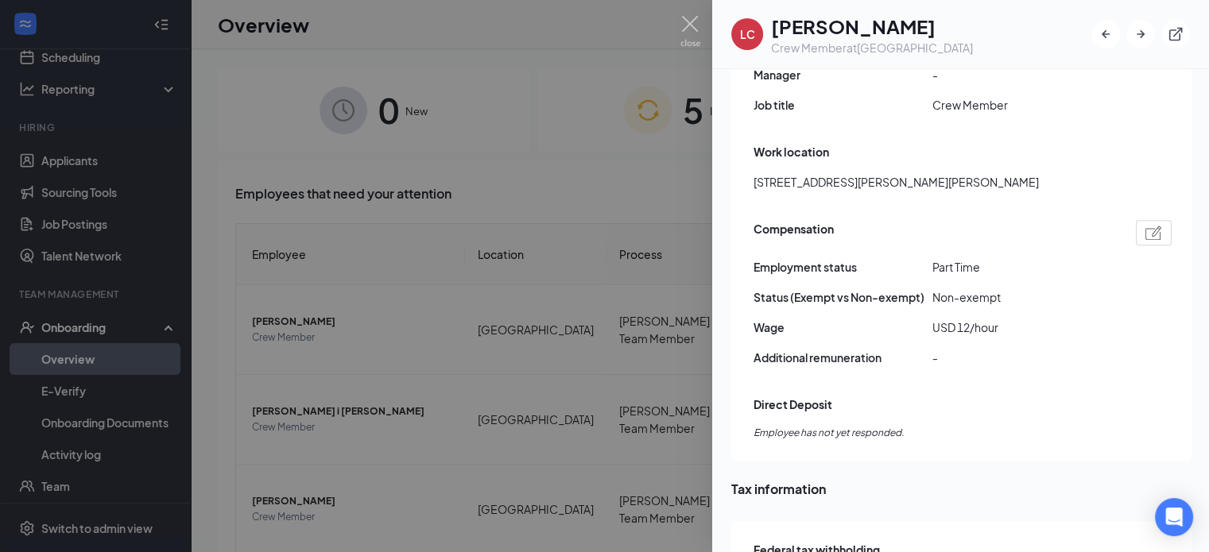
click at [1156, 226] on img at bounding box center [1153, 233] width 17 height 14
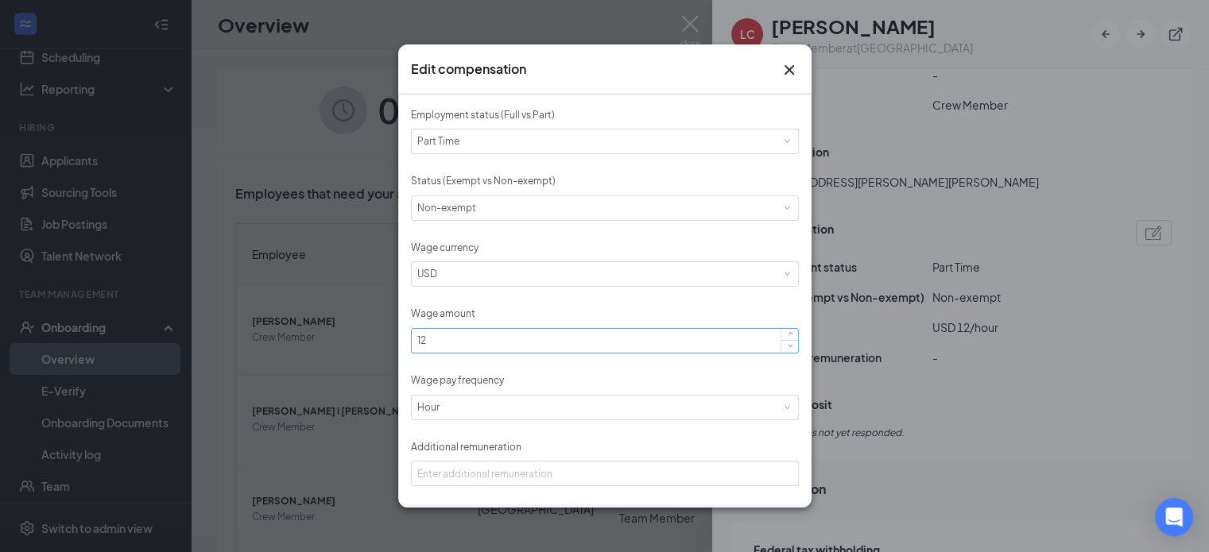
click at [555, 338] on input "12" at bounding box center [605, 341] width 386 height 24
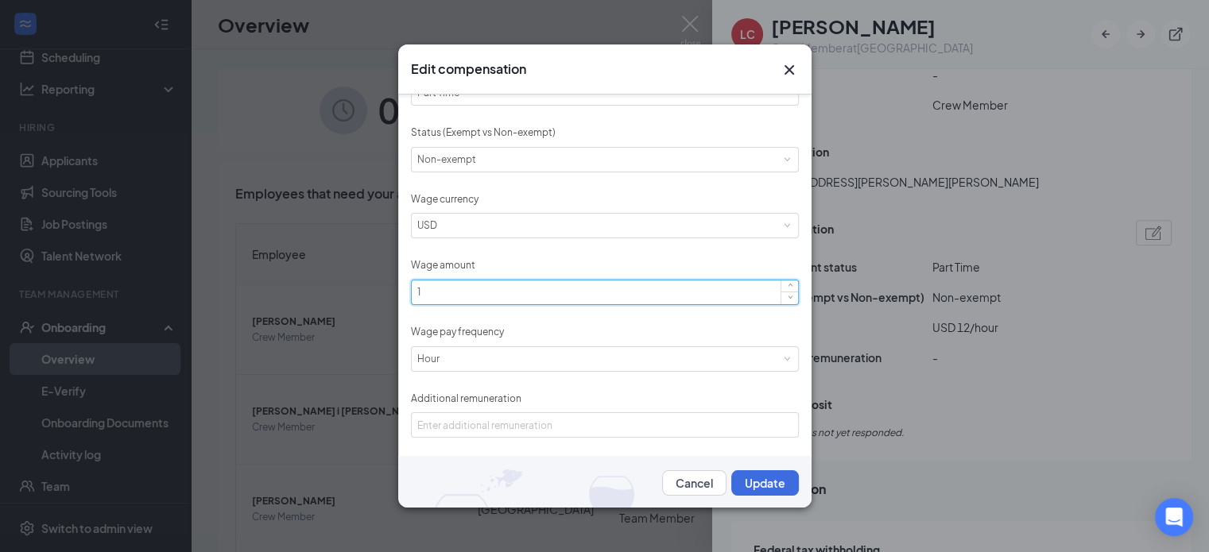
type input "12"
click at [779, 477] on button "Update" at bounding box center [765, 482] width 68 height 25
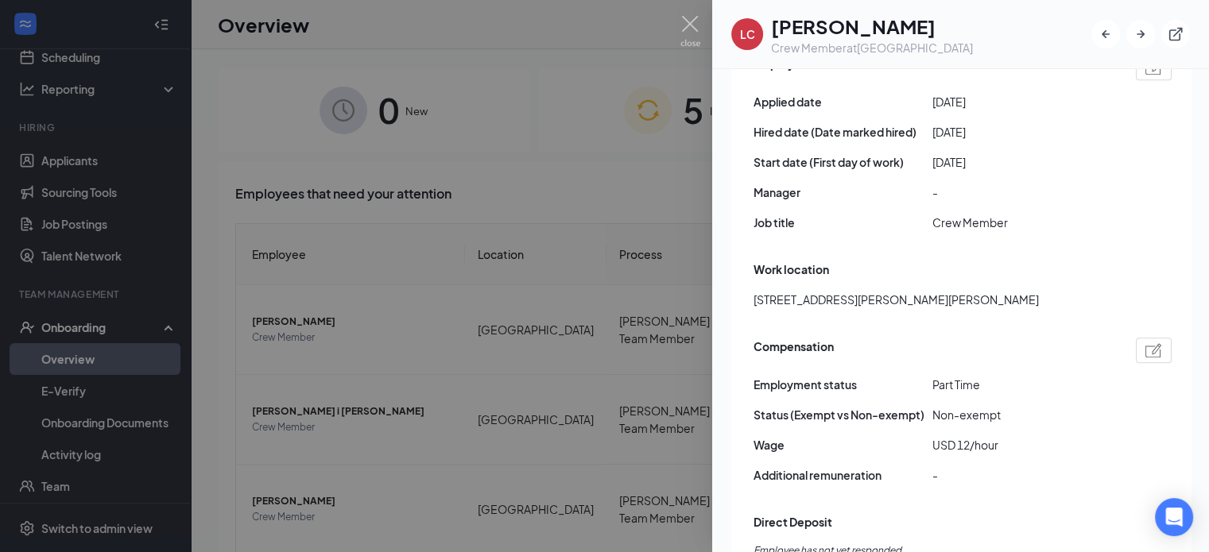
scroll to position [861, 0]
drag, startPoint x: 1001, startPoint y: 432, endPoint x: 996, endPoint y: 505, distance: 72.5
click at [914, 445] on div "Compensation Employment status [DEMOGRAPHIC_DATA] Status (Exempt vs Non-exempt)…" at bounding box center [962, 414] width 418 height 163
click at [1093, 466] on span "-" at bounding box center [1021, 474] width 179 height 17
click at [680, 37] on img at bounding box center [690, 31] width 20 height 31
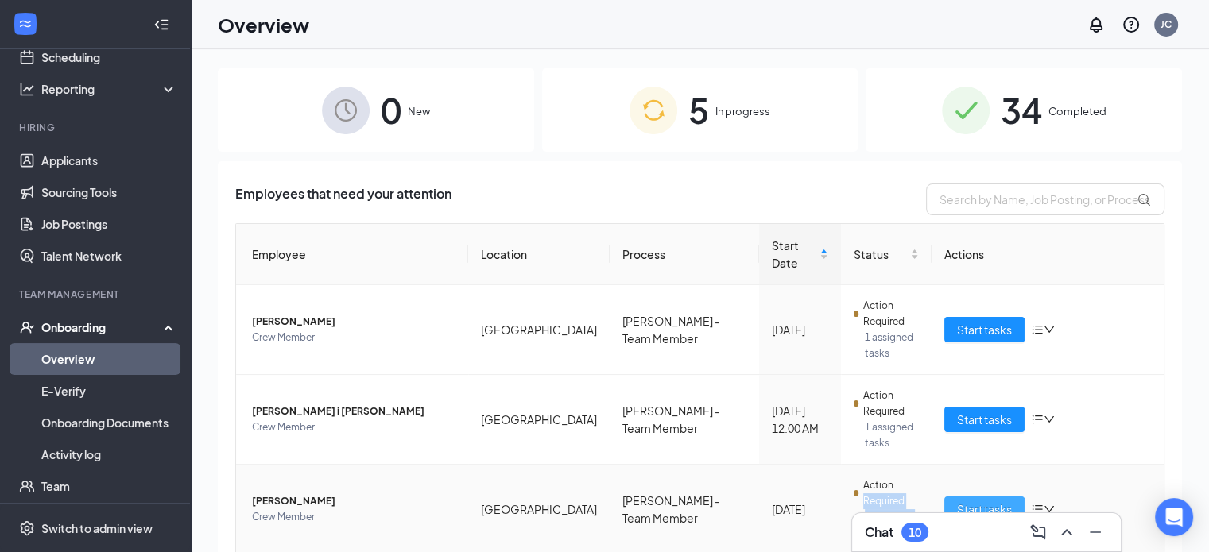
click at [950, 465] on tr "[PERSON_NAME] Crew Member [PERSON_NAME] - Team Member [DATE] Action Required 1 …" at bounding box center [699, 510] width 927 height 90
click at [989, 501] on span "Start tasks" at bounding box center [984, 509] width 55 height 17
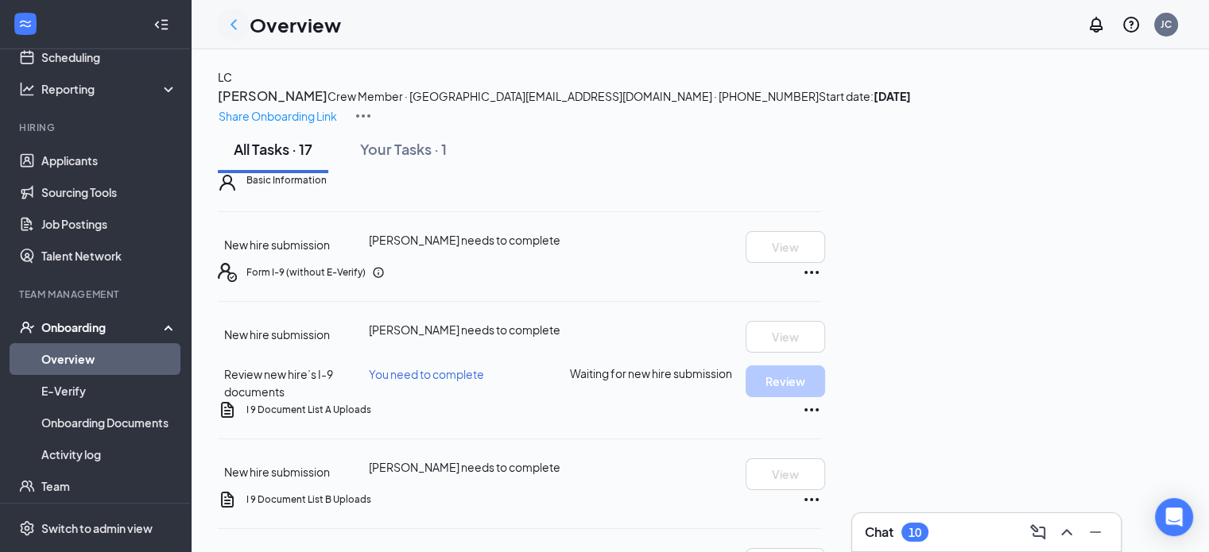
click at [232, 29] on icon "ChevronLeft" at bounding box center [233, 24] width 19 height 19
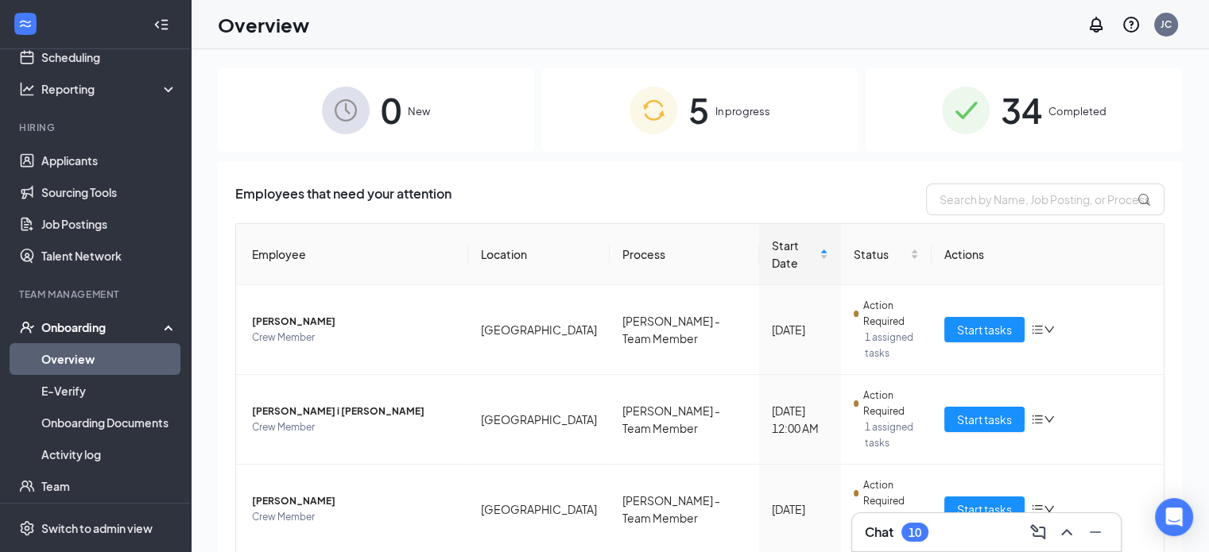
scroll to position [59, 0]
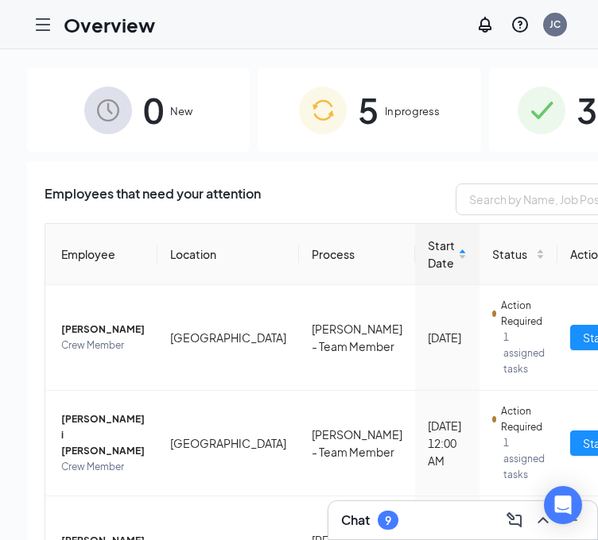
click at [358, 118] on span "5" at bounding box center [368, 110] width 21 height 55
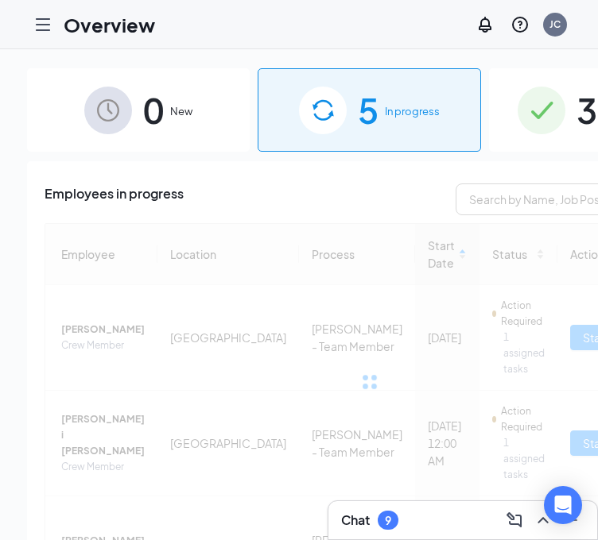
click at [511, 121] on div "34 Completed" at bounding box center [600, 109] width 223 height 83
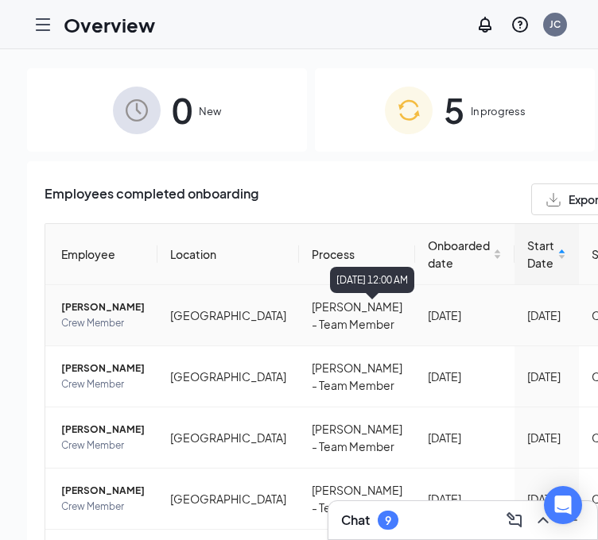
click at [344, 274] on div "[DATE] 12:00 AM" at bounding box center [372, 280] width 84 height 26
click at [428, 248] on span "Onboarded date" at bounding box center [459, 254] width 62 height 35
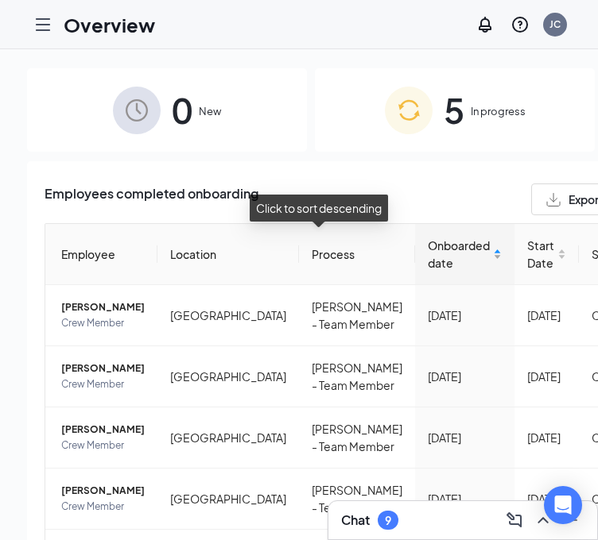
click at [428, 241] on span "Onboarded date" at bounding box center [459, 254] width 62 height 35
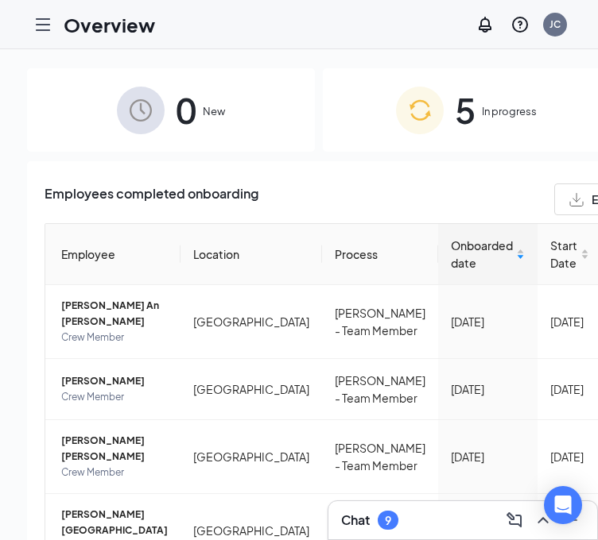
click at [482, 119] on span "In progress" at bounding box center [509, 111] width 55 height 16
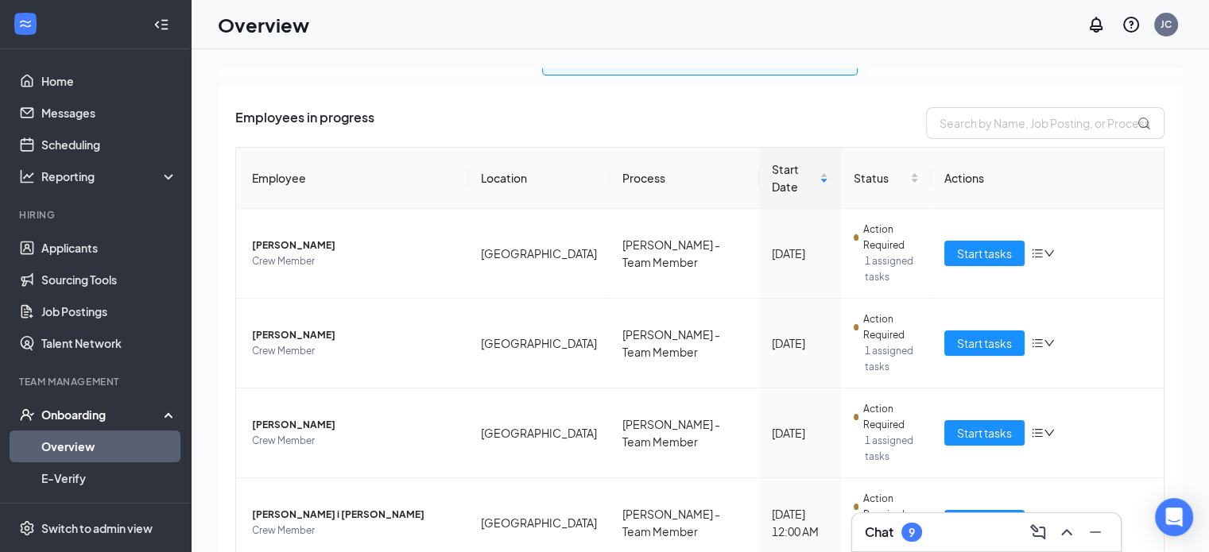
scroll to position [59, 0]
